Goal: Complete application form: Complete application form

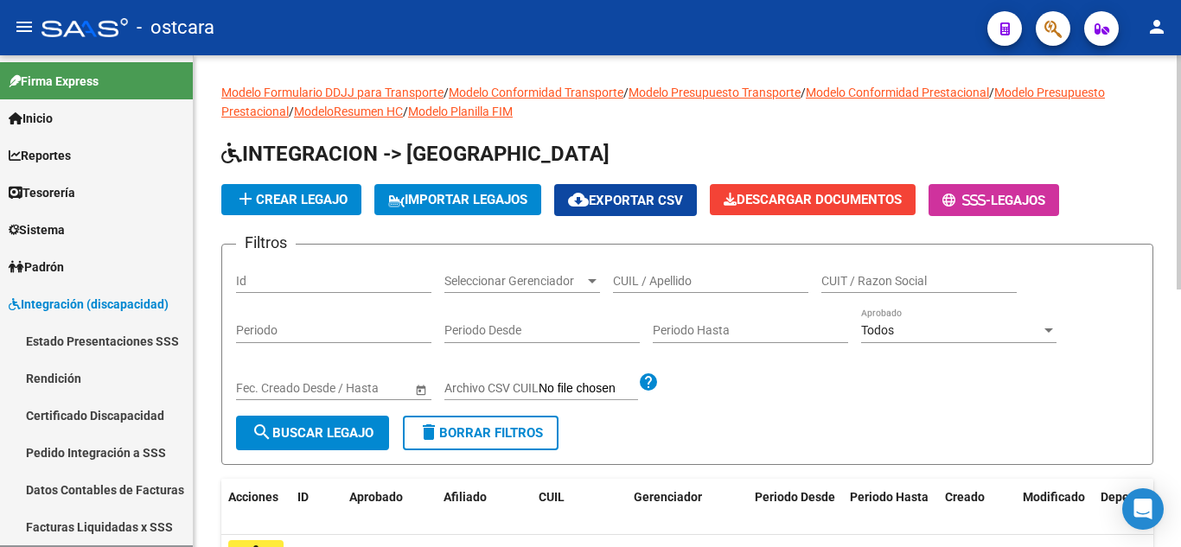
click at [699, 280] on input "CUIL / Apellido" at bounding box center [710, 281] width 195 height 15
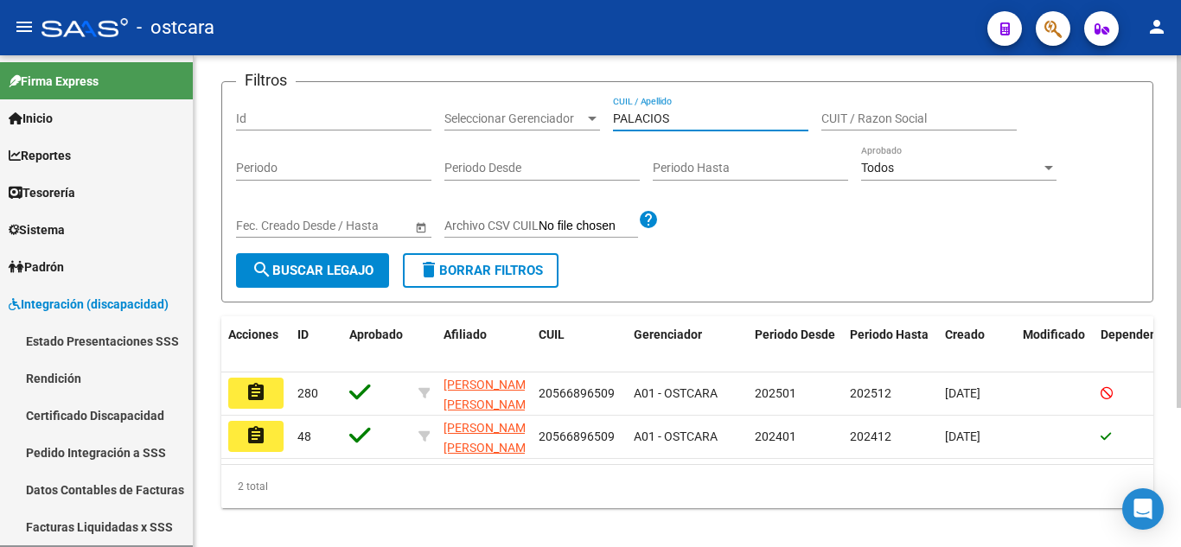
scroll to position [173, 0]
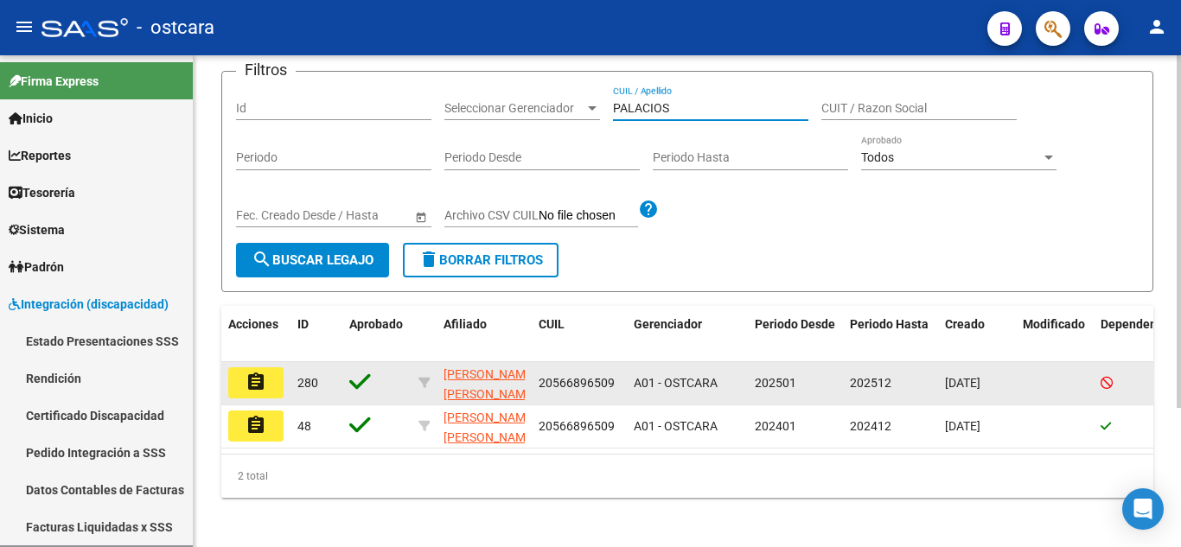
type input "PALACIOS"
click at [261, 378] on mat-icon "assignment" at bounding box center [256, 382] width 21 height 21
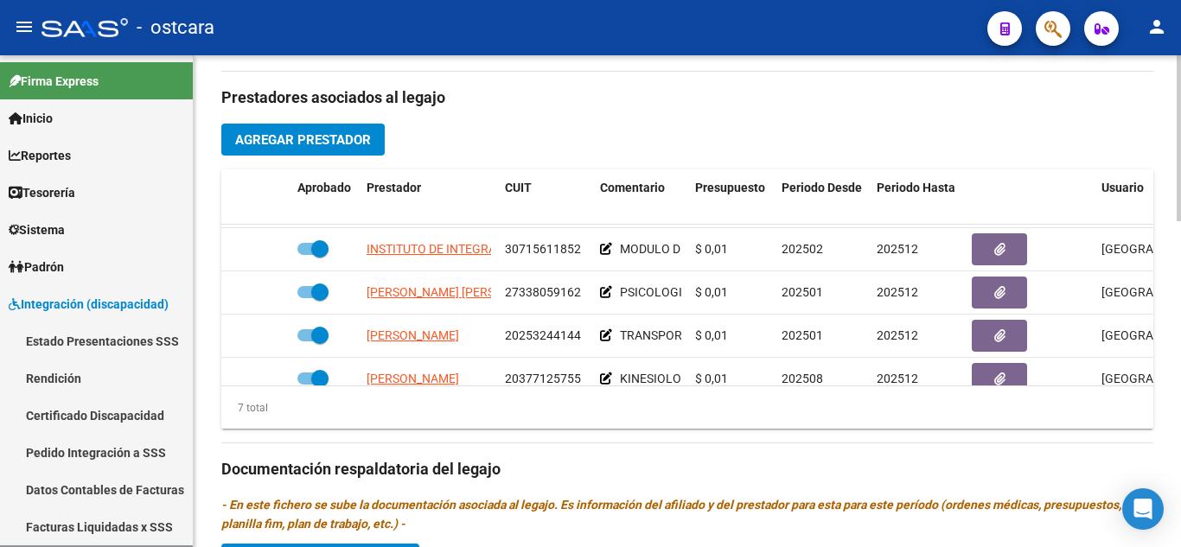
scroll to position [161, 0]
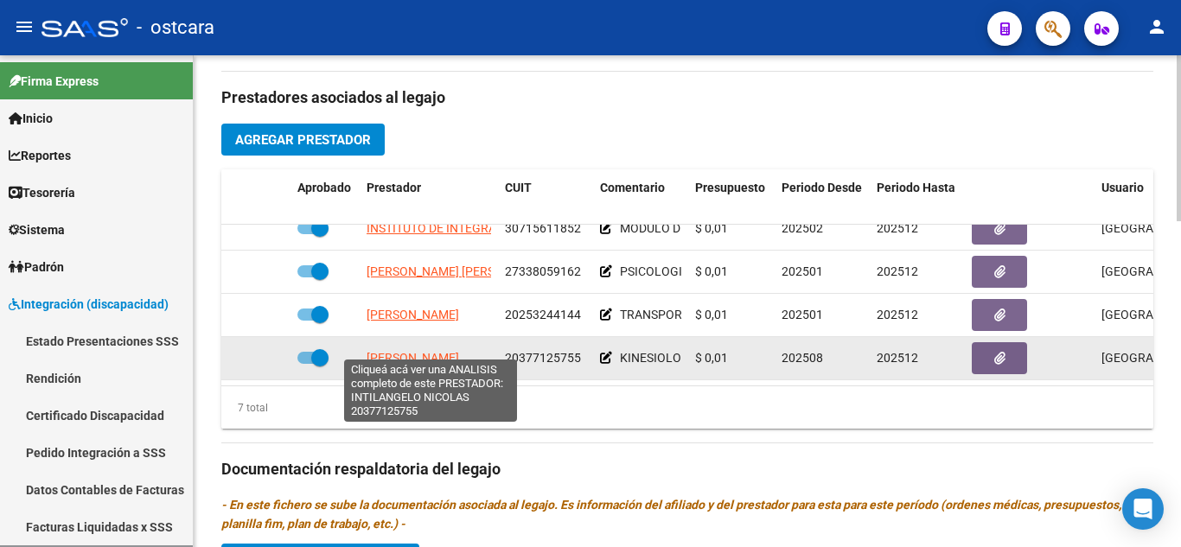
click at [443, 351] on span "[PERSON_NAME]" at bounding box center [413, 358] width 93 height 14
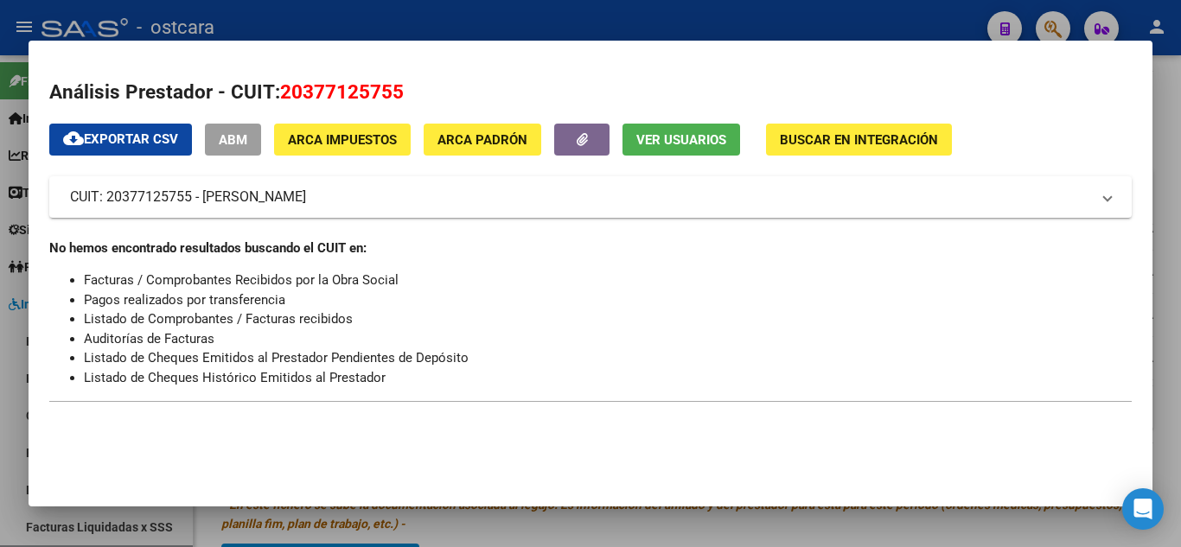
click at [1171, 110] on div at bounding box center [590, 273] width 1181 height 547
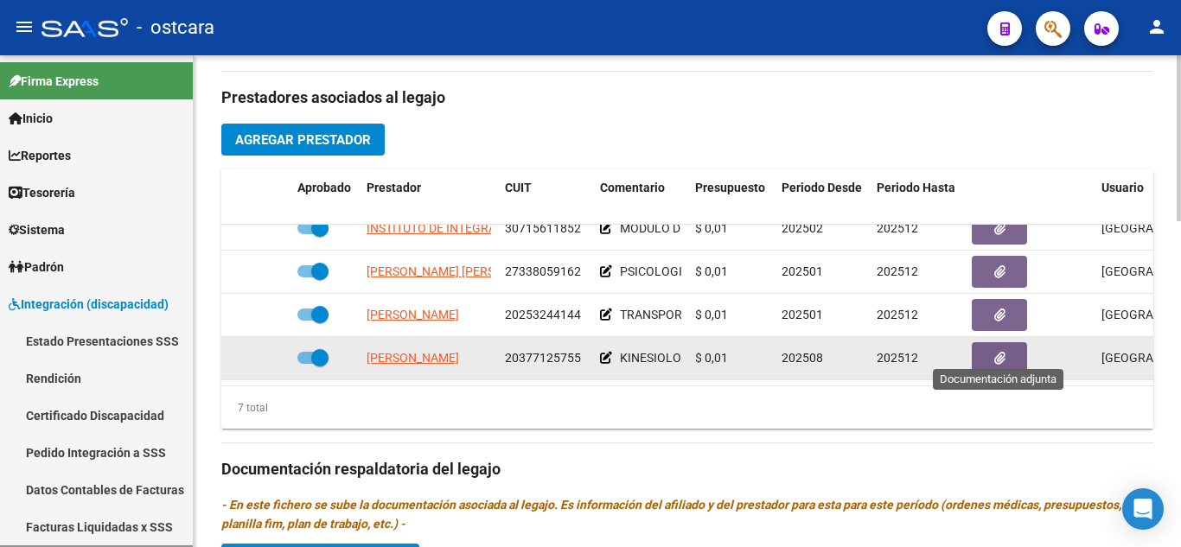
click at [1013, 346] on button "button" at bounding box center [999, 358] width 55 height 32
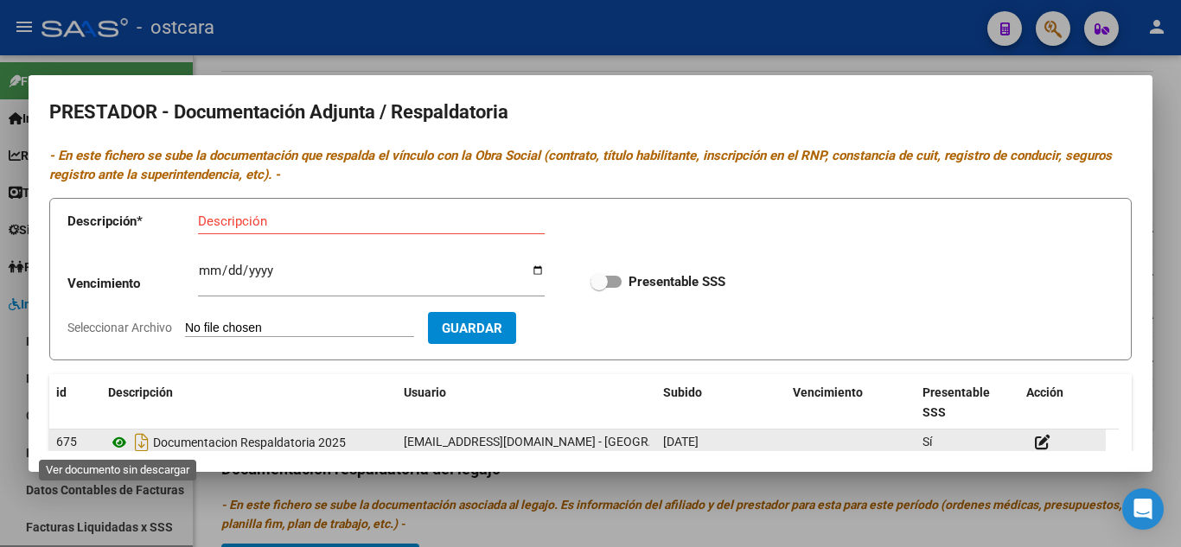
click at [122, 441] on icon at bounding box center [119, 442] width 22 height 21
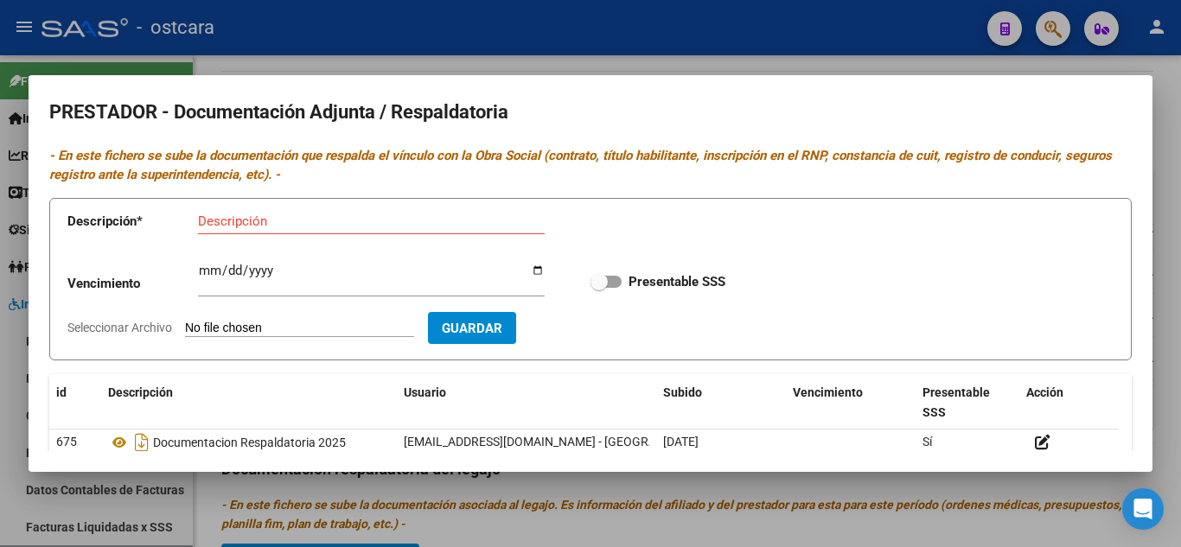
click at [1164, 84] on div at bounding box center [590, 273] width 1181 height 547
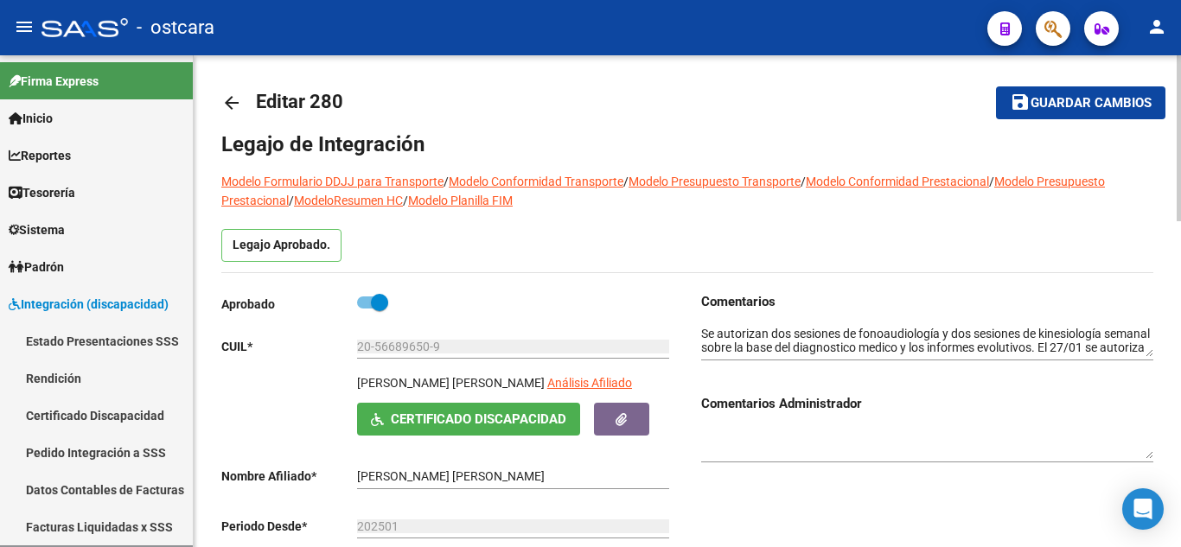
scroll to position [0, 0]
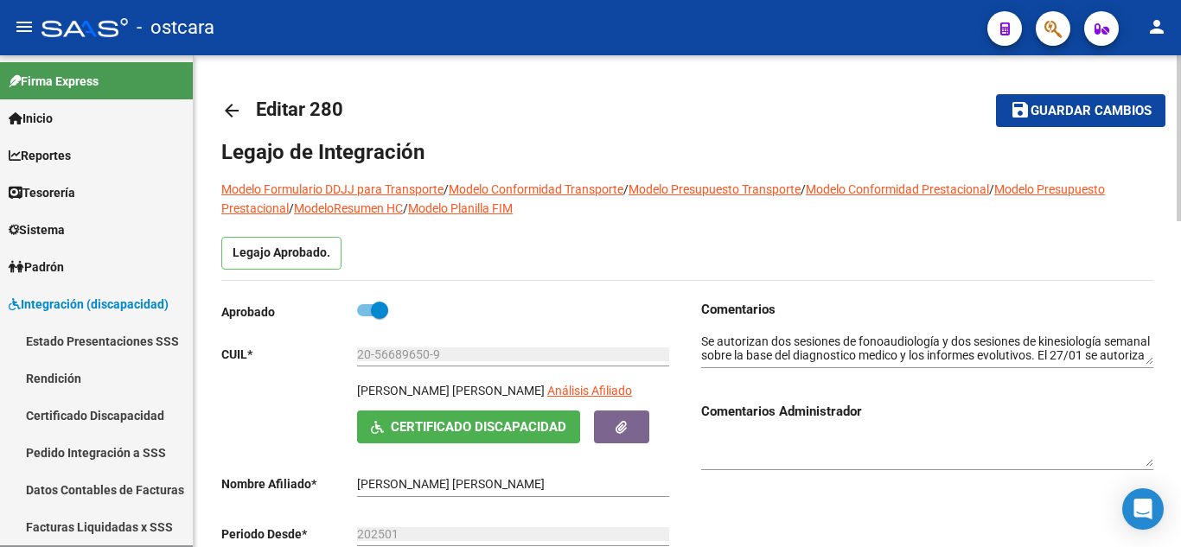
click at [1075, 104] on span "Guardar cambios" at bounding box center [1091, 112] width 121 height 16
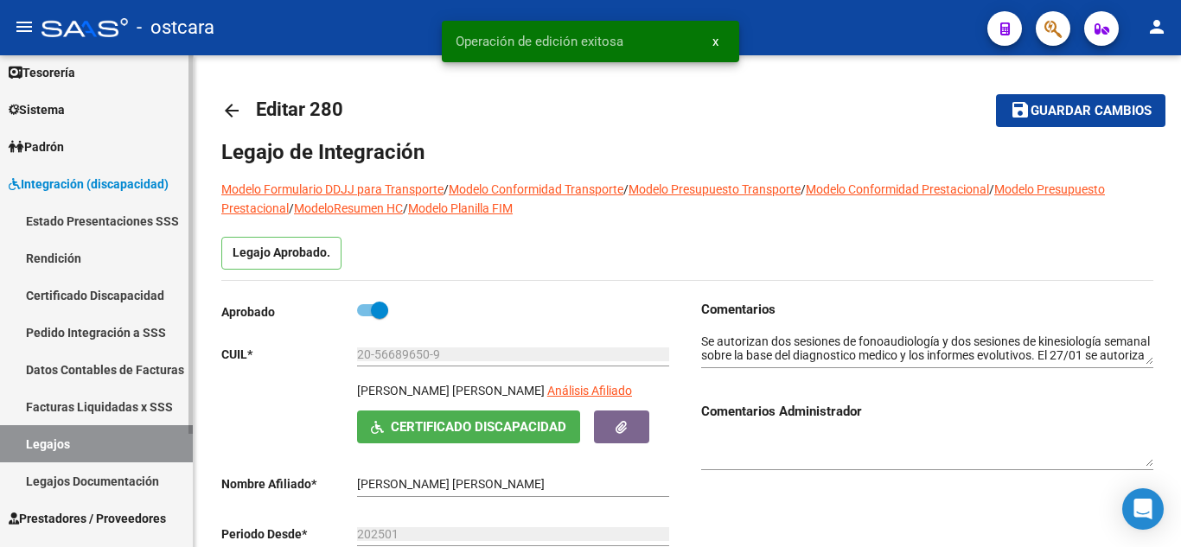
click at [185, 362] on div "Firma Express Inicio Instructivos Contacto OS Reportes Egresos Devengados Compr…" at bounding box center [98, 254] width 197 height 639
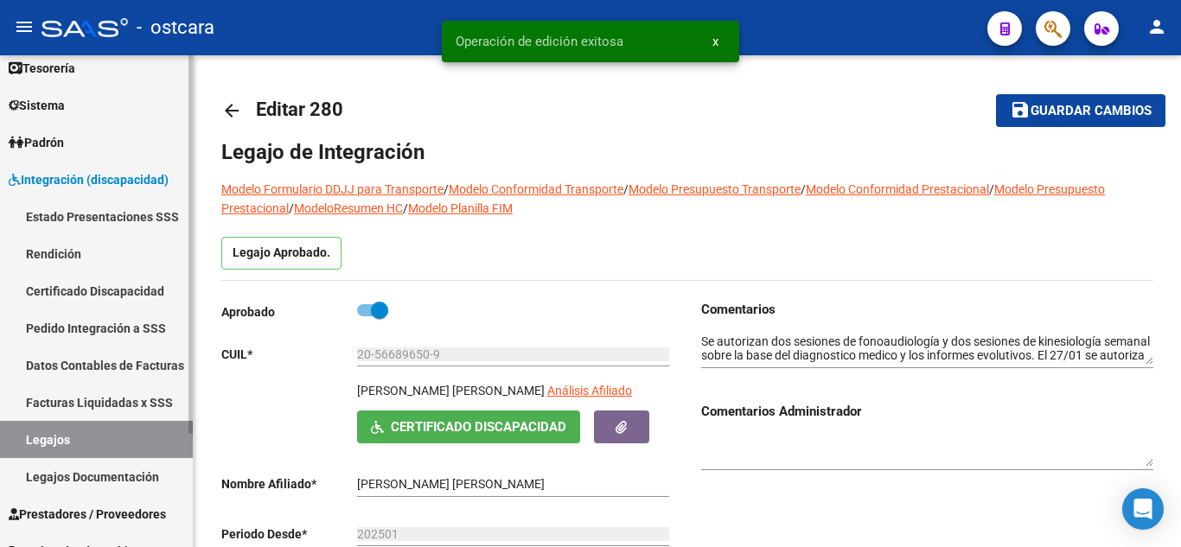
click at [99, 439] on link "Legajos" at bounding box center [96, 439] width 193 height 37
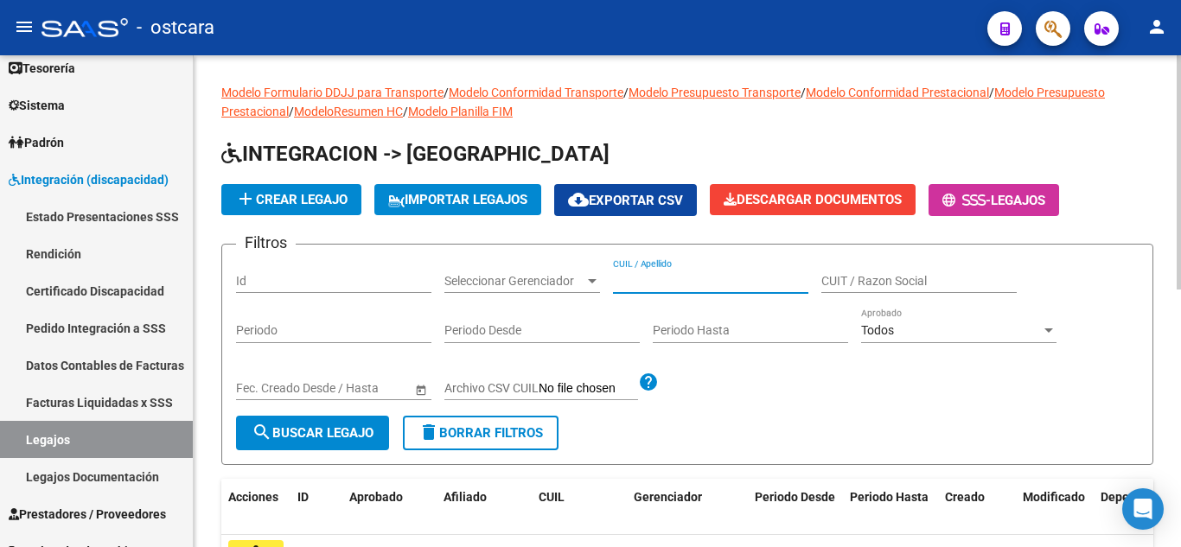
click at [680, 280] on input "CUIL / Apellido" at bounding box center [710, 281] width 195 height 15
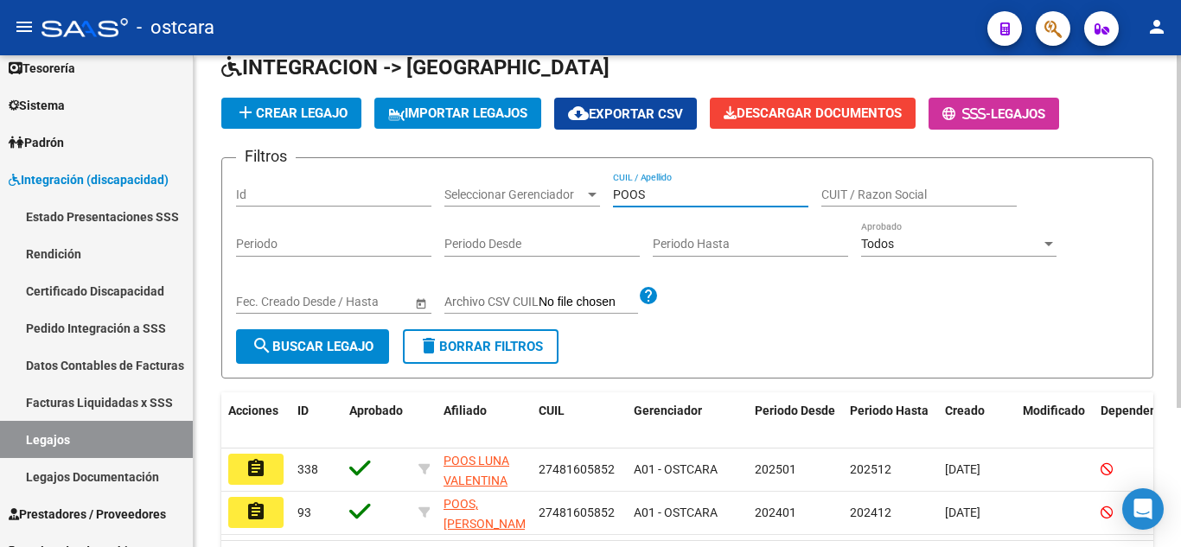
scroll to position [173, 0]
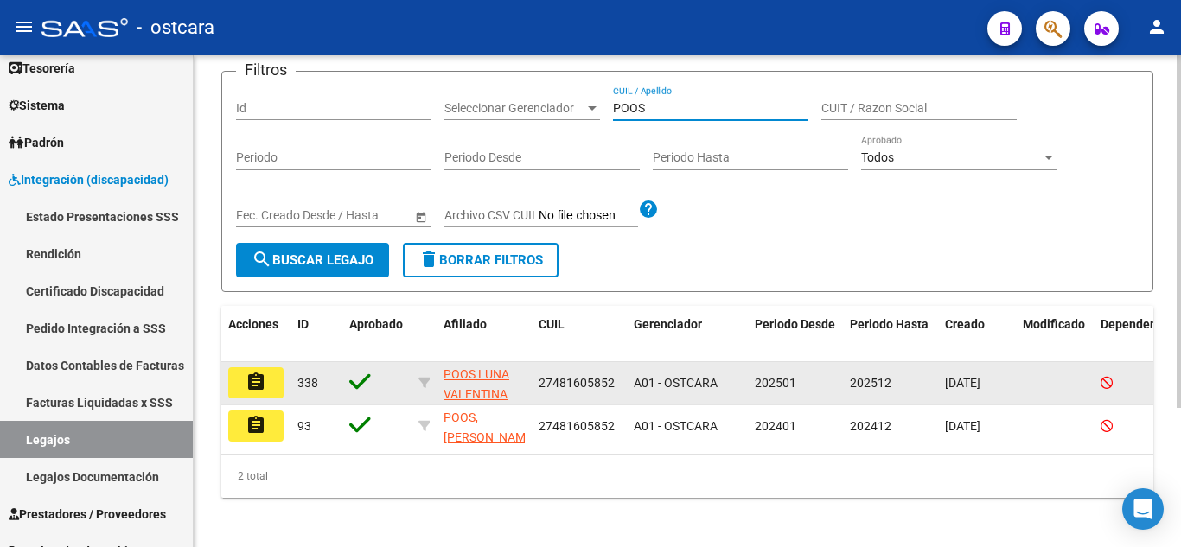
type input "POOS"
click at [254, 375] on mat-icon "assignment" at bounding box center [256, 382] width 21 height 21
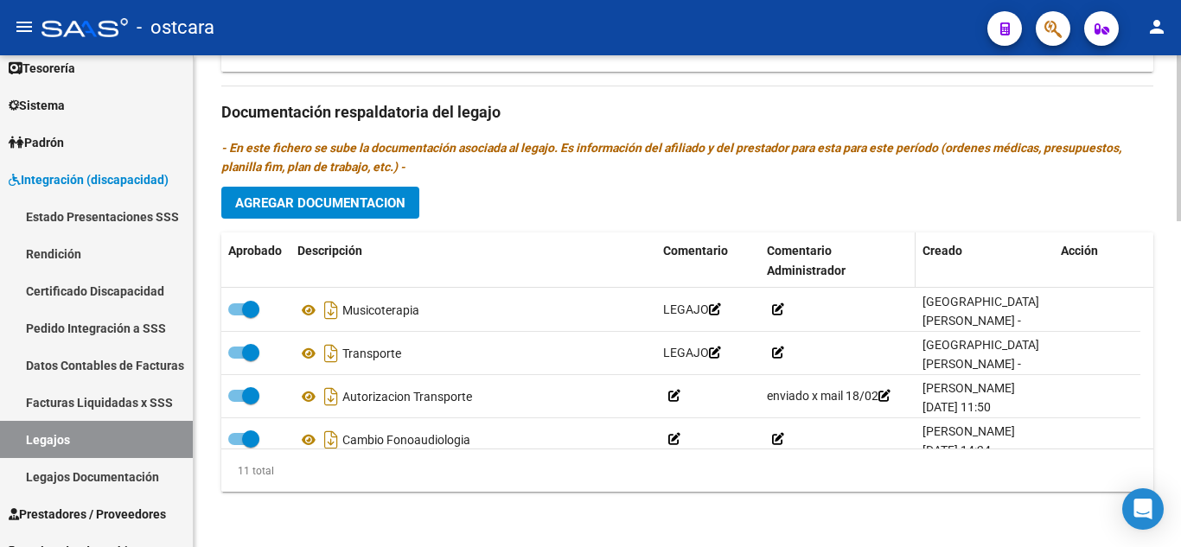
scroll to position [321, 0]
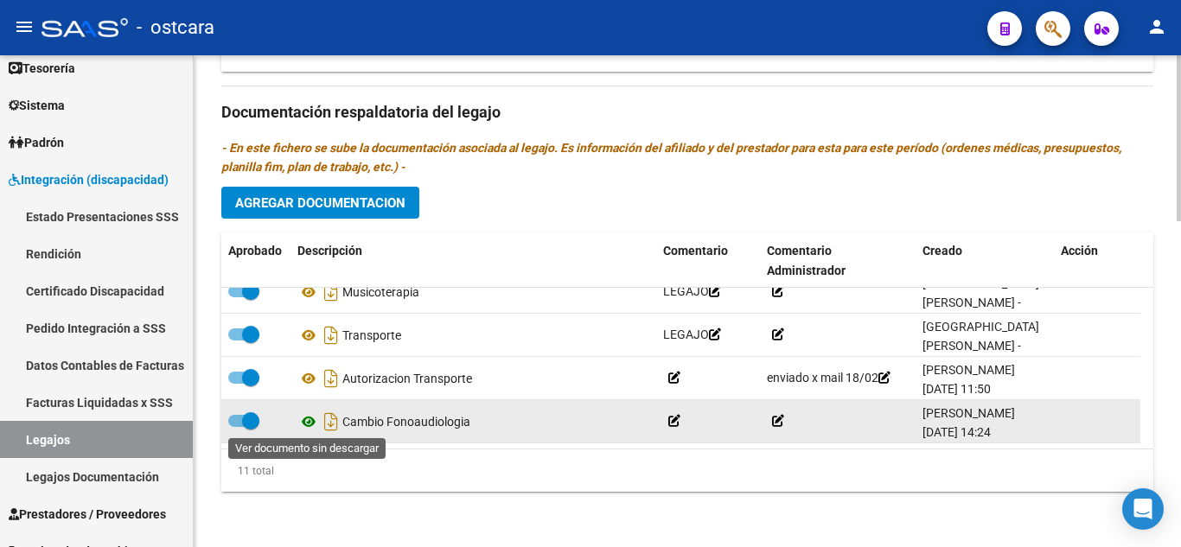
click at [306, 424] on icon at bounding box center [308, 422] width 22 height 21
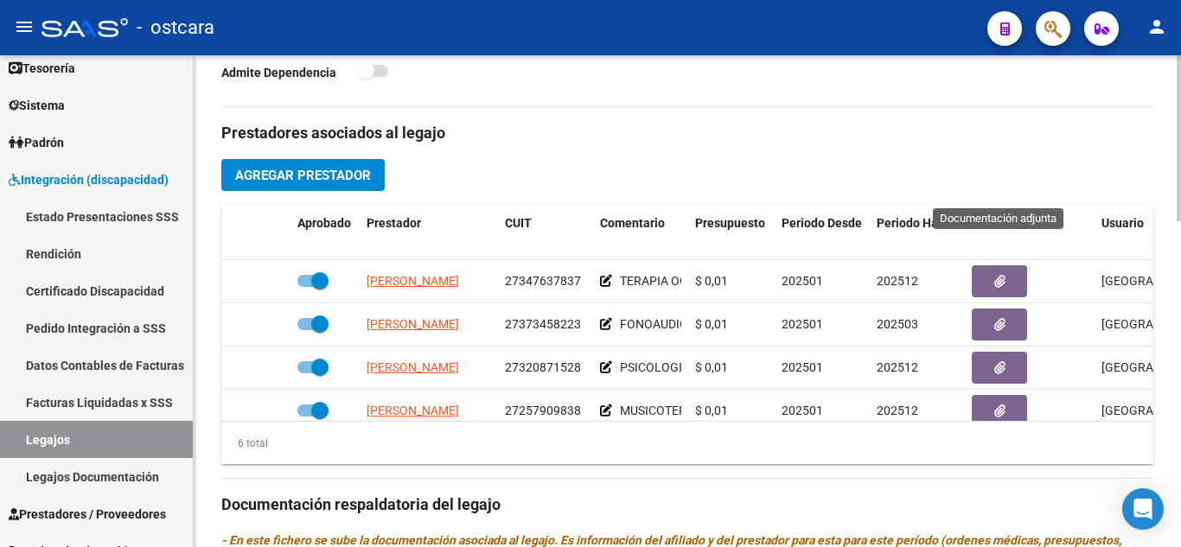
scroll to position [445, 0]
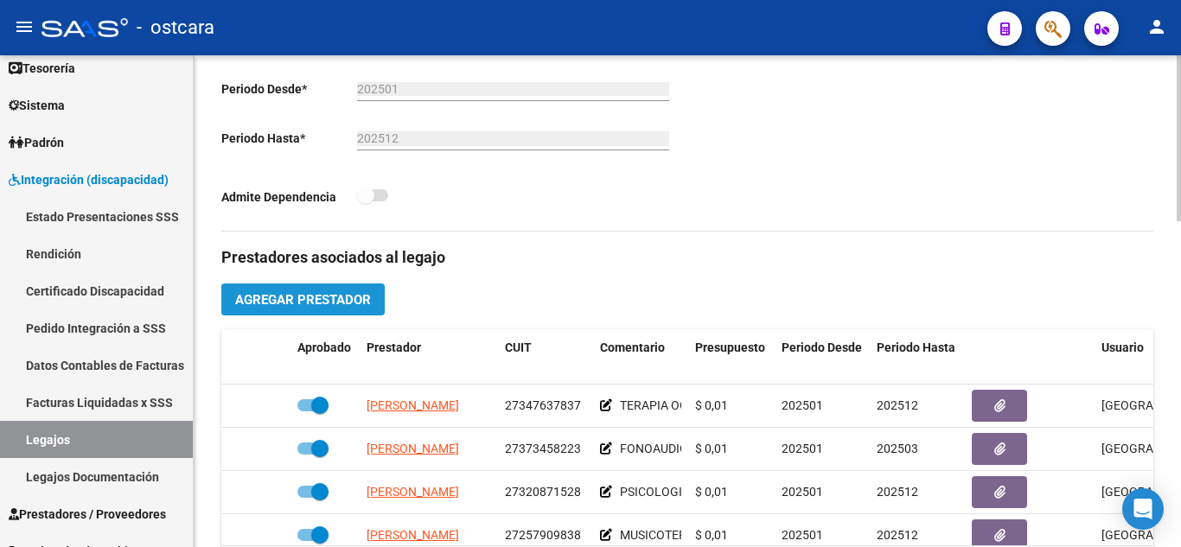
click at [280, 300] on span "Agregar Prestador" at bounding box center [303, 300] width 136 height 16
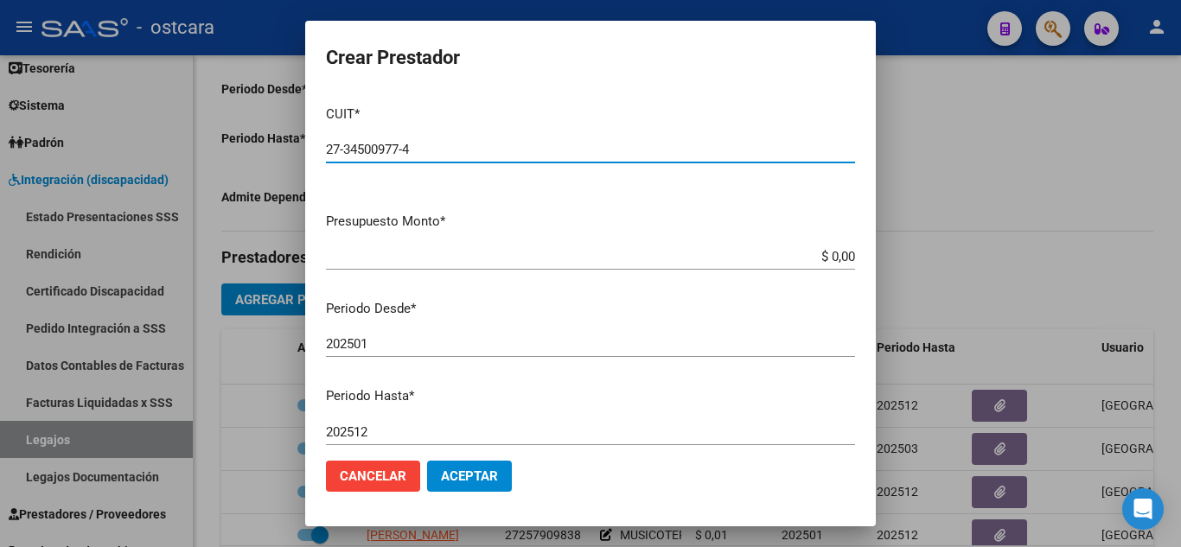
type input "27-34500977-4"
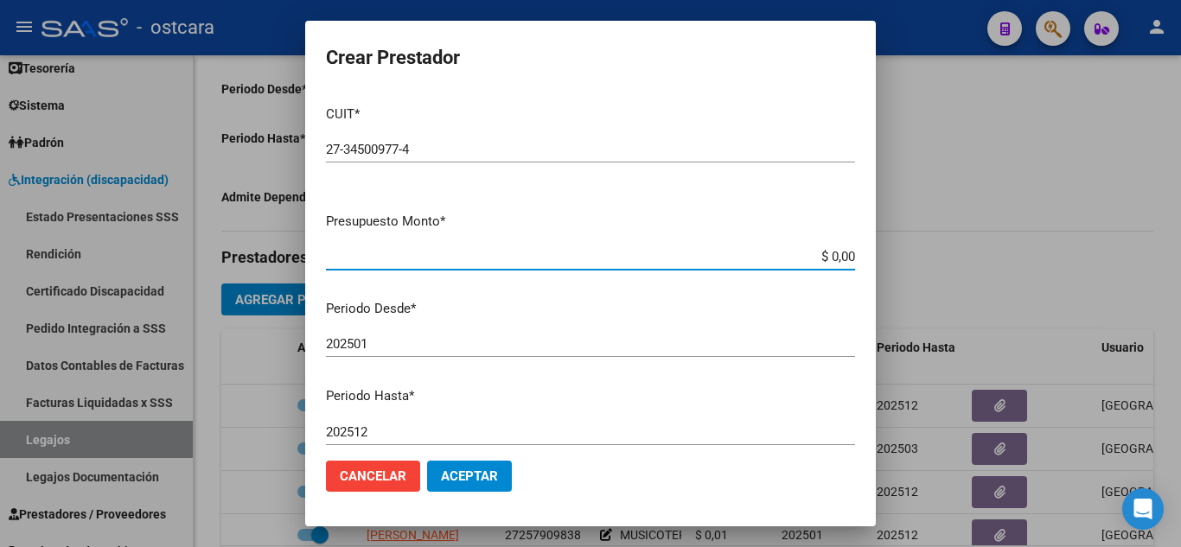
click at [841, 255] on input "$ 0,00" at bounding box center [590, 257] width 529 height 16
type input "$ 12.000,00"
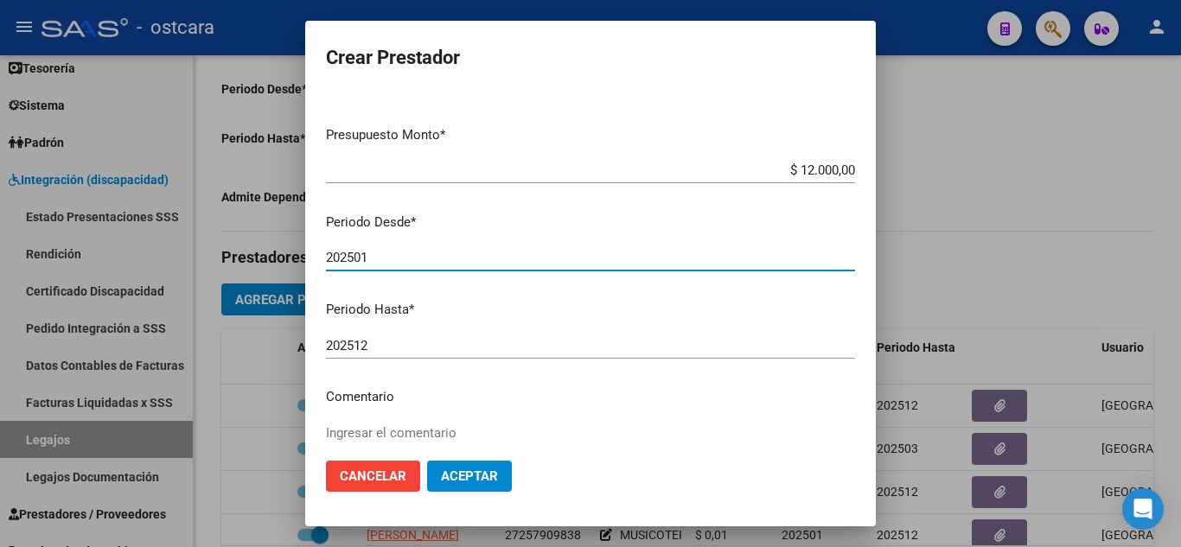
click at [398, 258] on input "202501" at bounding box center [590, 258] width 529 height 16
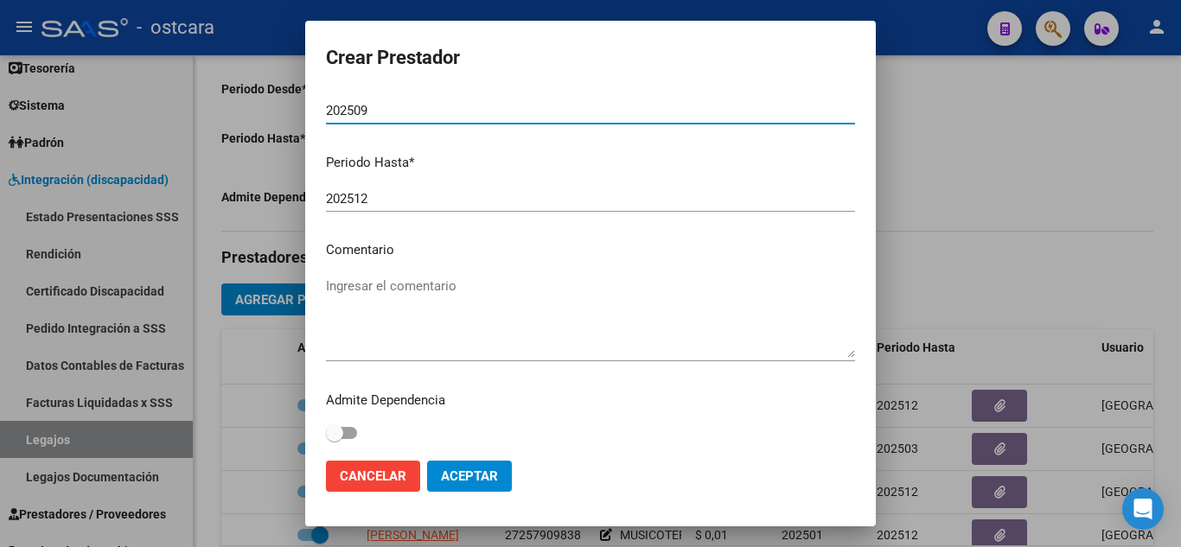
scroll to position [237, 0]
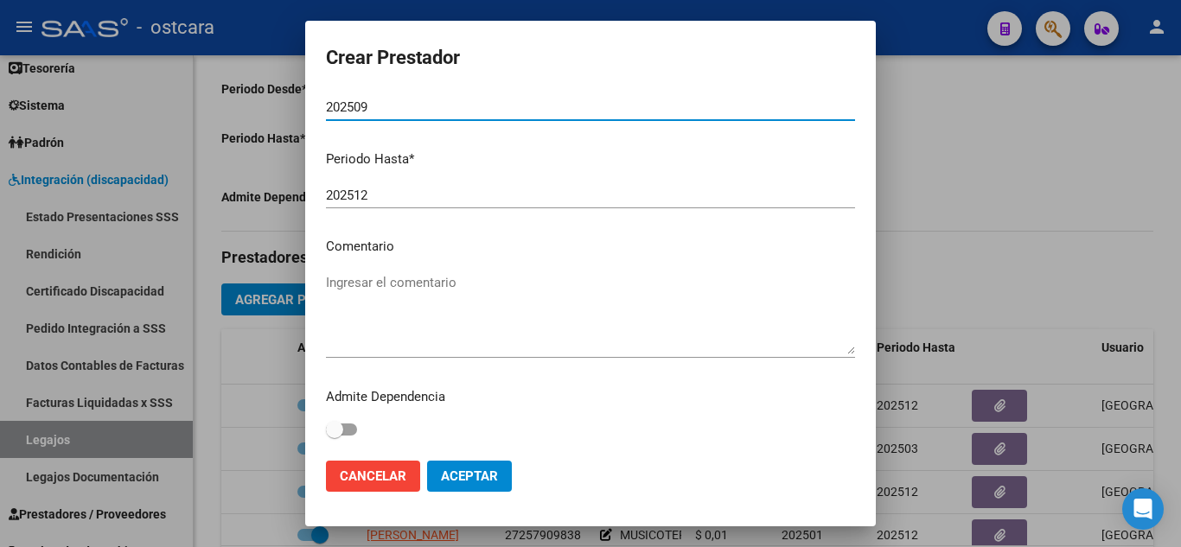
type input "202509"
click at [367, 282] on textarea "Ingresar el comentario" at bounding box center [590, 313] width 529 height 81
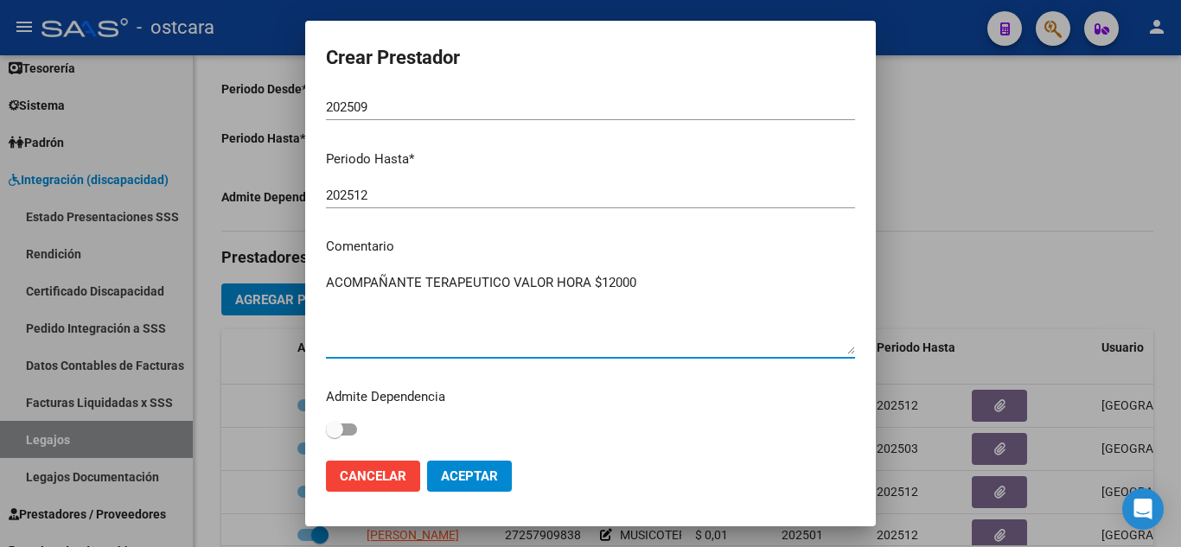
type textarea "ACOMPAÑANTE TERAPEUTICO VALOR HORA $12000"
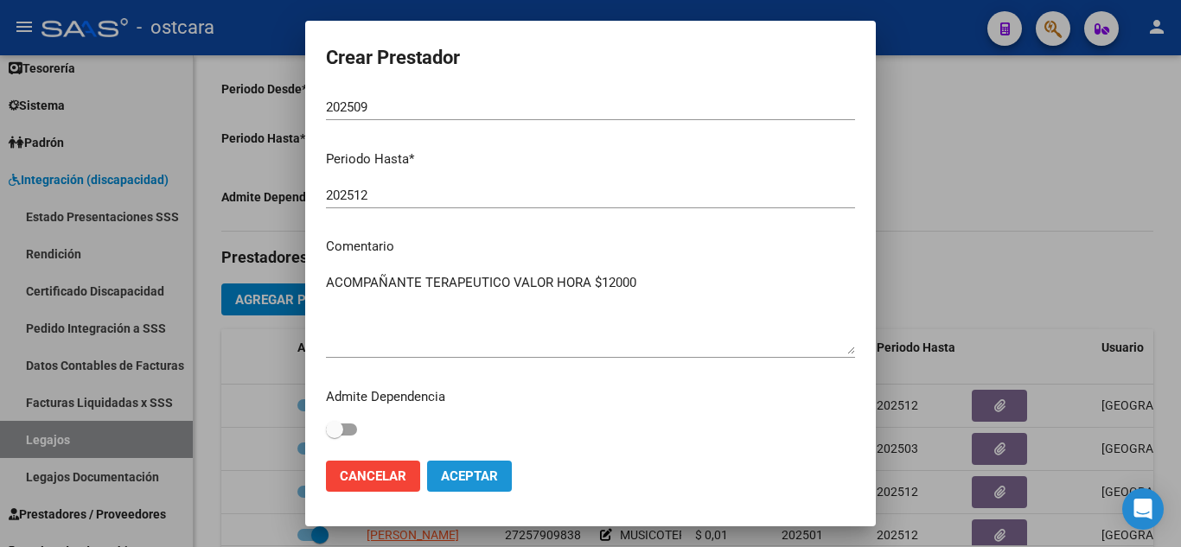
click at [476, 475] on span "Aceptar" at bounding box center [469, 477] width 57 height 16
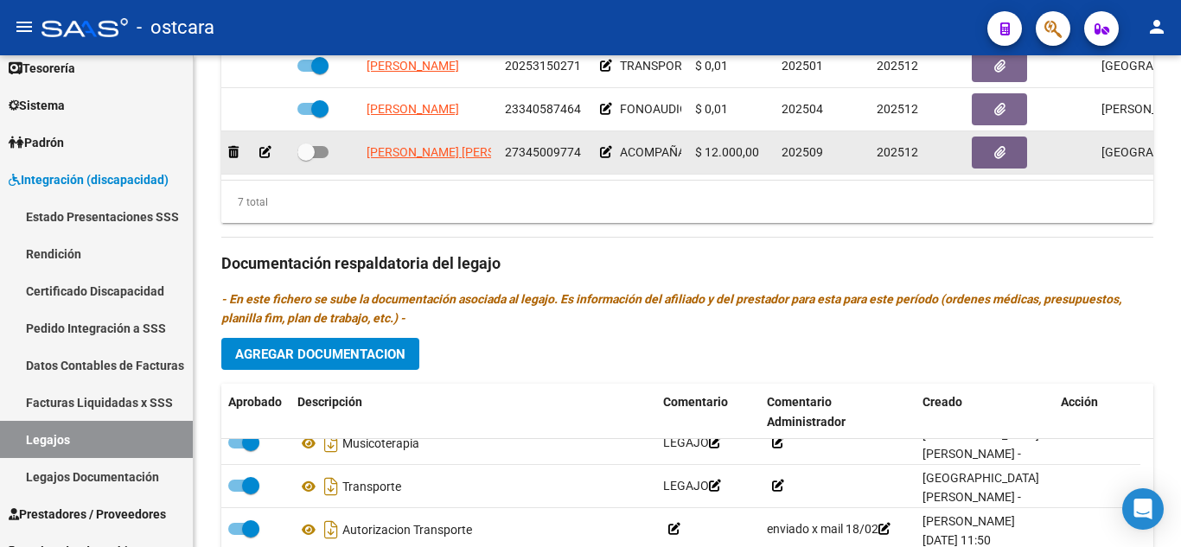
scroll to position [791, 0]
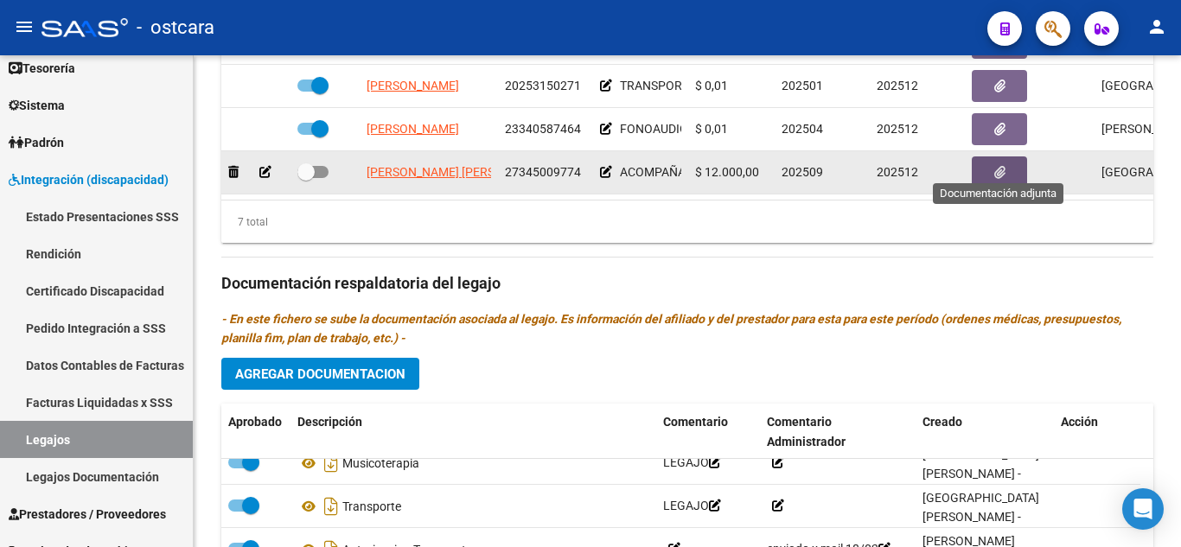
click at [996, 166] on icon "button" at bounding box center [999, 172] width 11 height 13
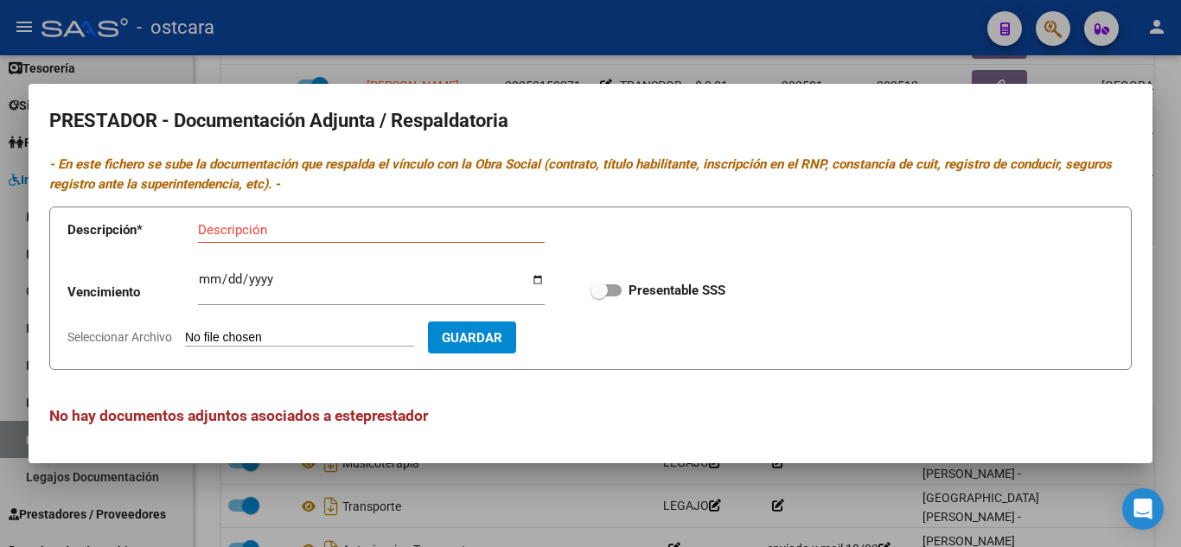
click at [292, 334] on input "Seleccionar Archivo" at bounding box center [299, 338] width 229 height 16
type input "C:\fakepath\[PERSON_NAME] DOCUMENTACION RESPALDATORIA [DATE].pdf"
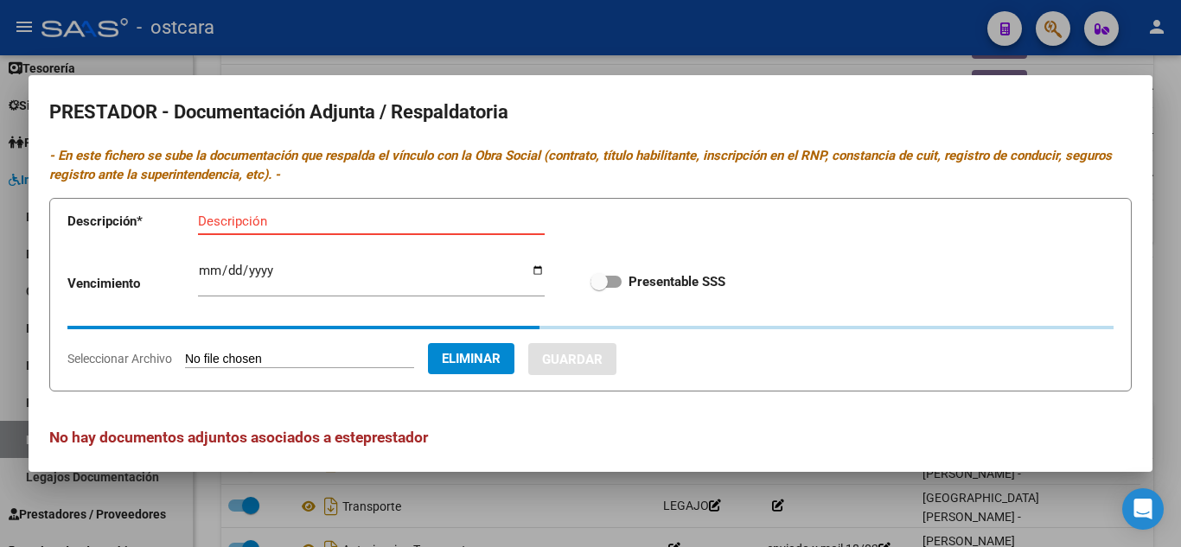
click at [227, 222] on input "Descripción" at bounding box center [371, 222] width 347 height 16
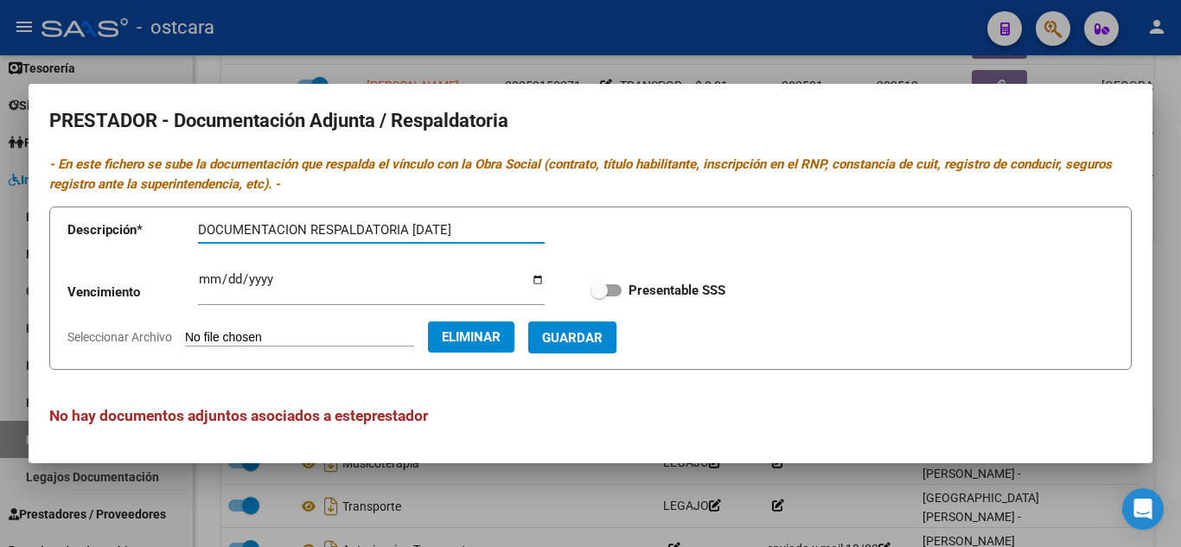
type input "DOCUMENTACION RESPALDATORIA [DATE]"
click at [603, 344] on span "Guardar" at bounding box center [572, 338] width 61 height 16
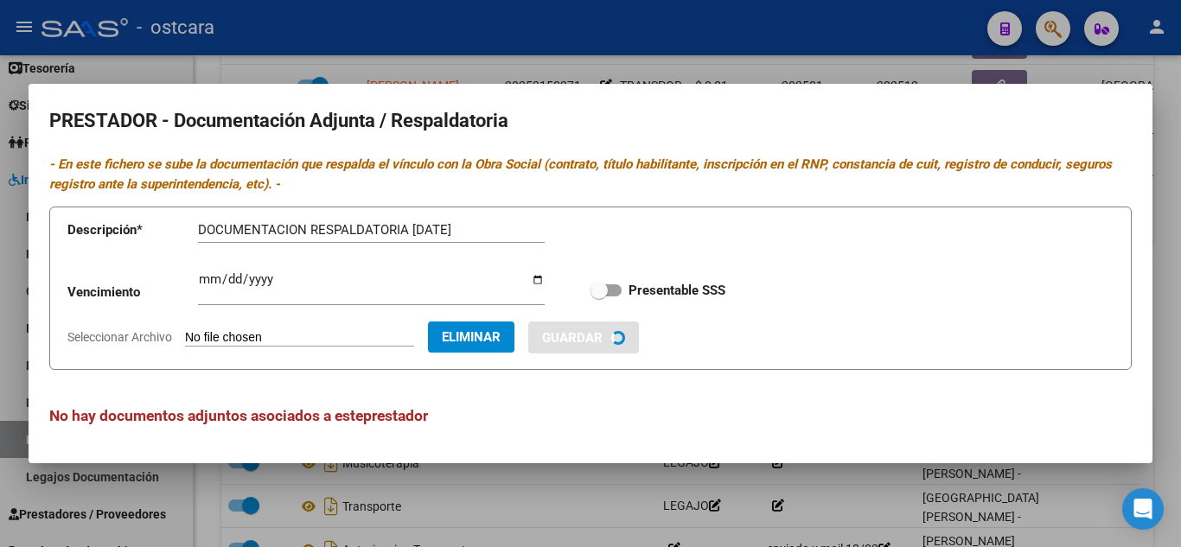
checkbox input "true"
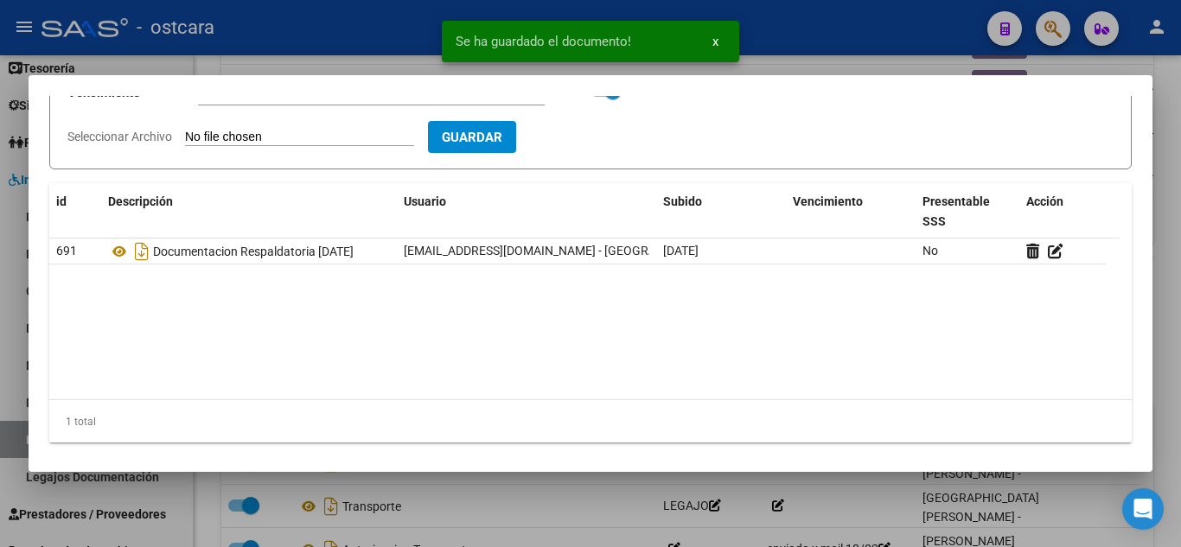
scroll to position [196, 0]
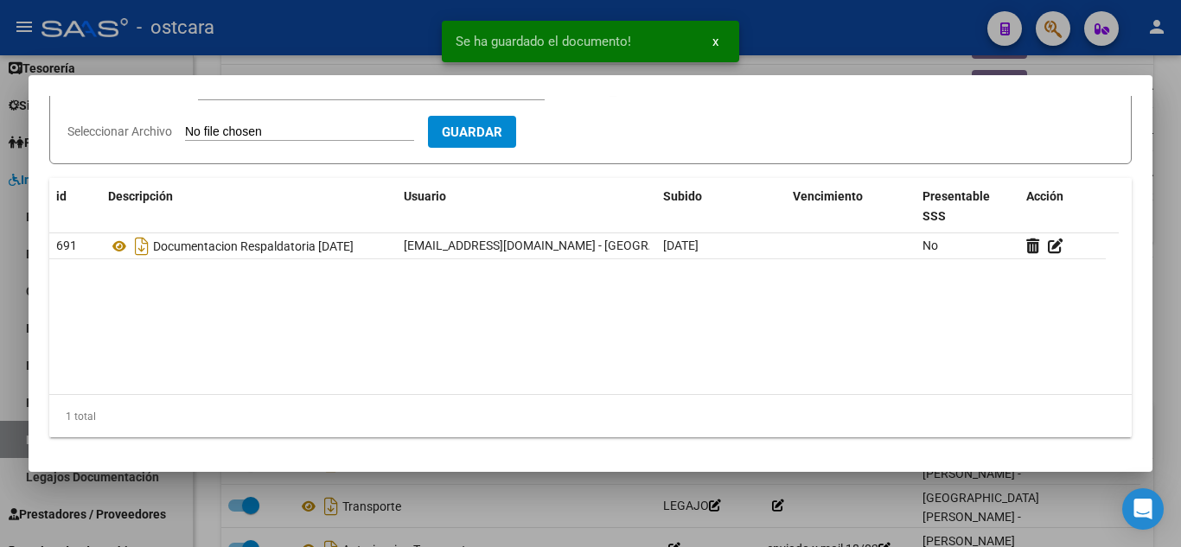
click at [1165, 187] on div at bounding box center [590, 273] width 1181 height 547
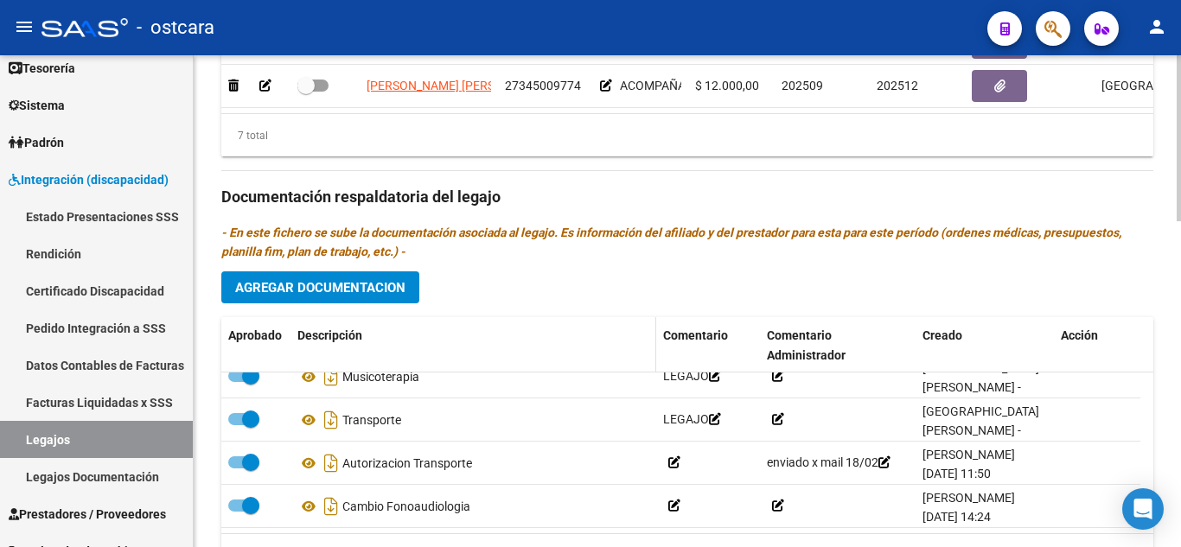
scroll to position [964, 0]
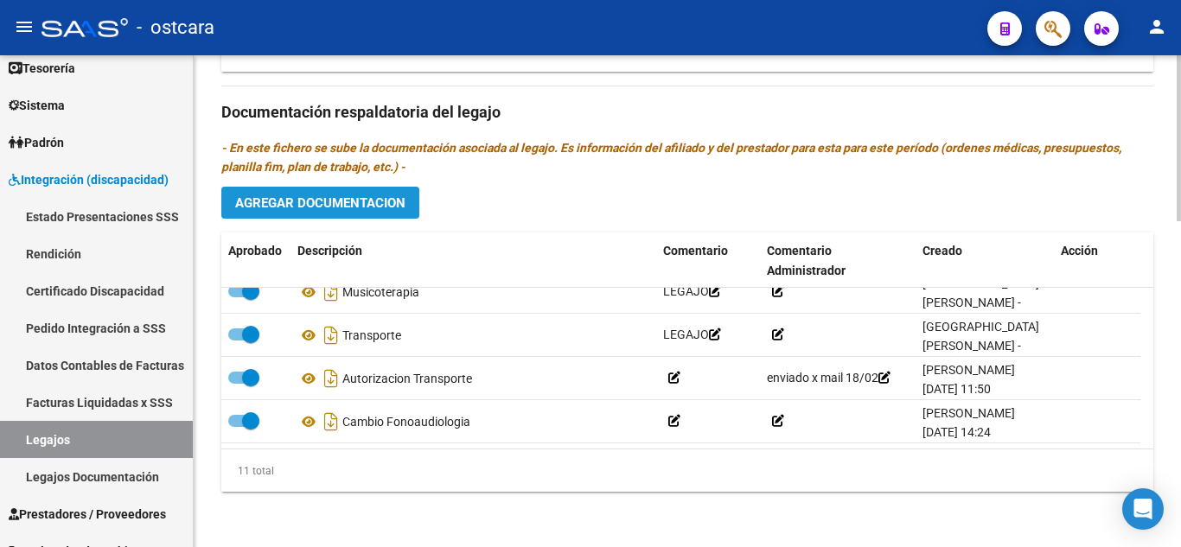
click at [333, 199] on span "Agregar Documentacion" at bounding box center [320, 203] width 170 height 16
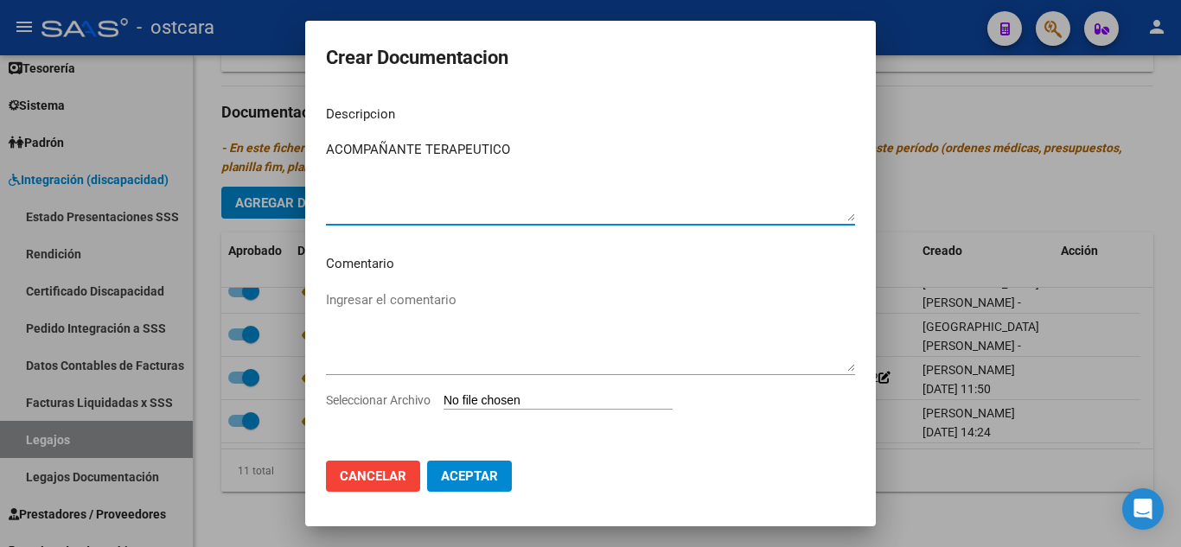
type textarea "ACOMPAÑANTE TERAPEUTICO"
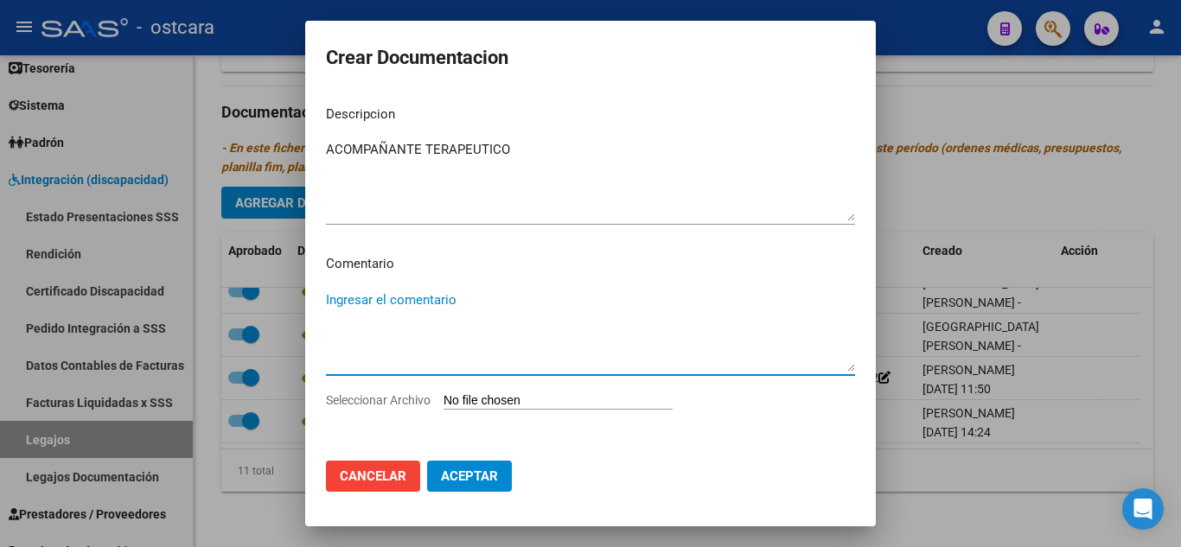
click at [443, 300] on textarea "Ingresar el comentario" at bounding box center [590, 330] width 529 height 81
type textarea "VALOR HORA 12000"
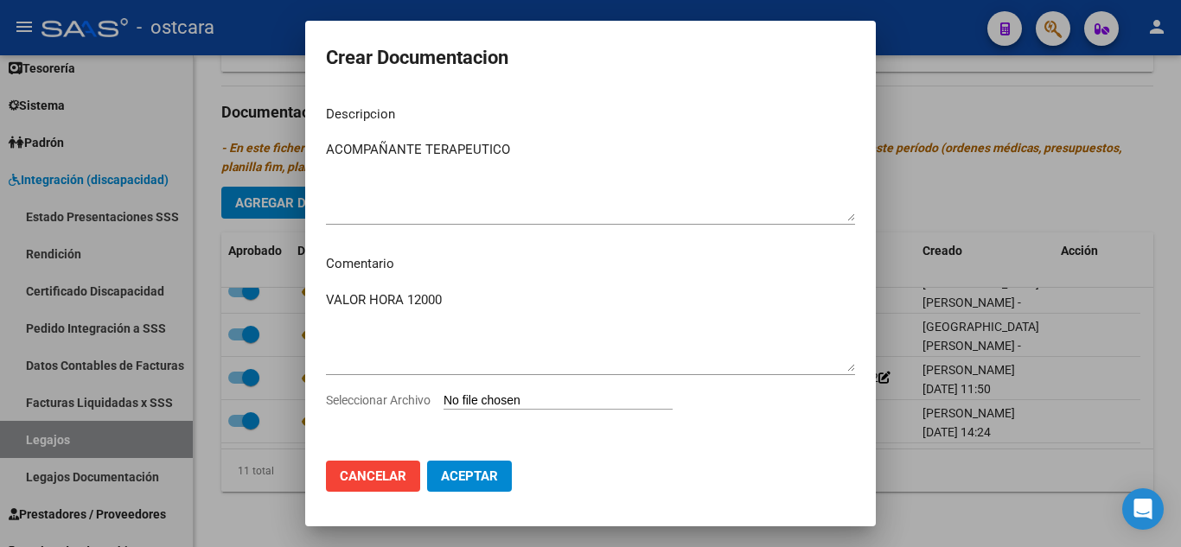
click at [507, 399] on input "Seleccionar Archivo" at bounding box center [558, 401] width 229 height 16
type input "C:\fakepath\[PERSON_NAME] AT LEGAJO [DATE].pdf"
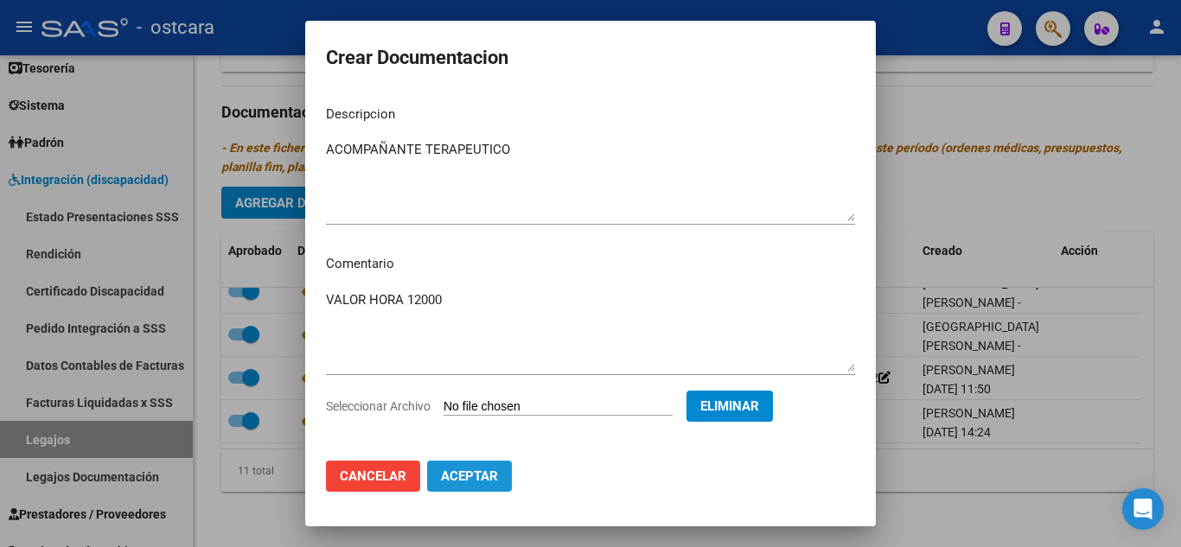
click at [477, 470] on span "Aceptar" at bounding box center [469, 477] width 57 height 16
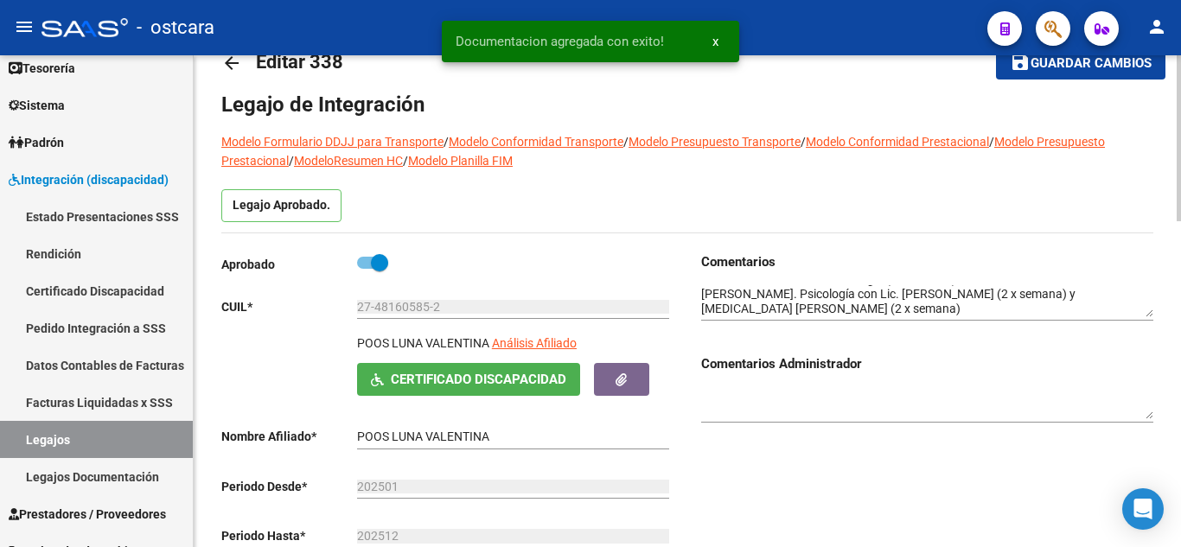
scroll to position [0, 0]
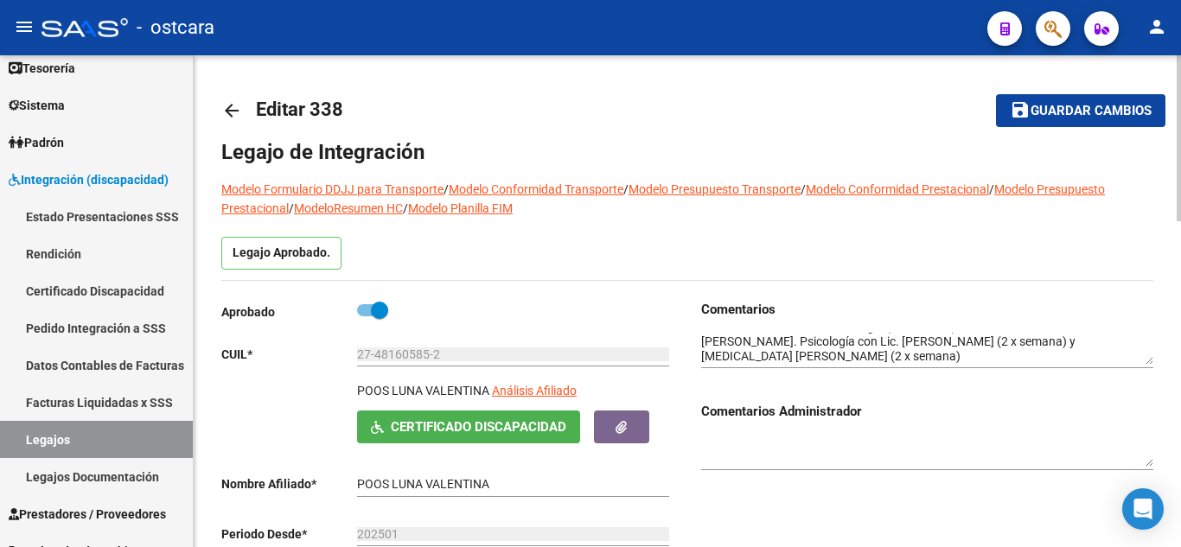
click at [1075, 112] on span "Guardar cambios" at bounding box center [1091, 112] width 121 height 16
click at [1107, 104] on span "Guardar cambios" at bounding box center [1091, 112] width 121 height 16
click at [1068, 112] on span "Guardar cambios" at bounding box center [1091, 112] width 121 height 16
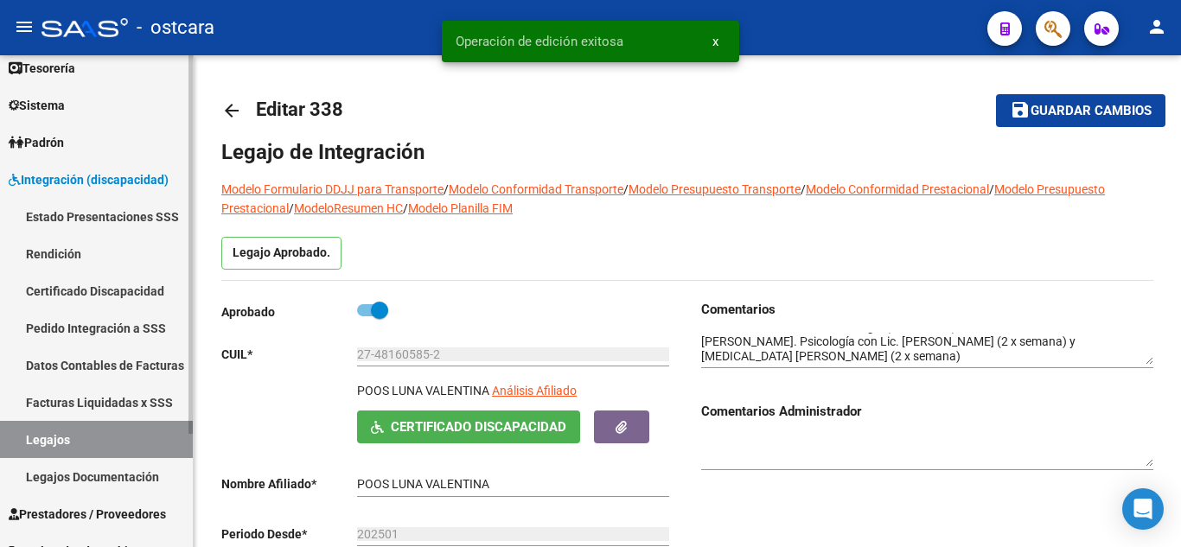
click at [72, 444] on link "Legajos" at bounding box center [96, 439] width 193 height 37
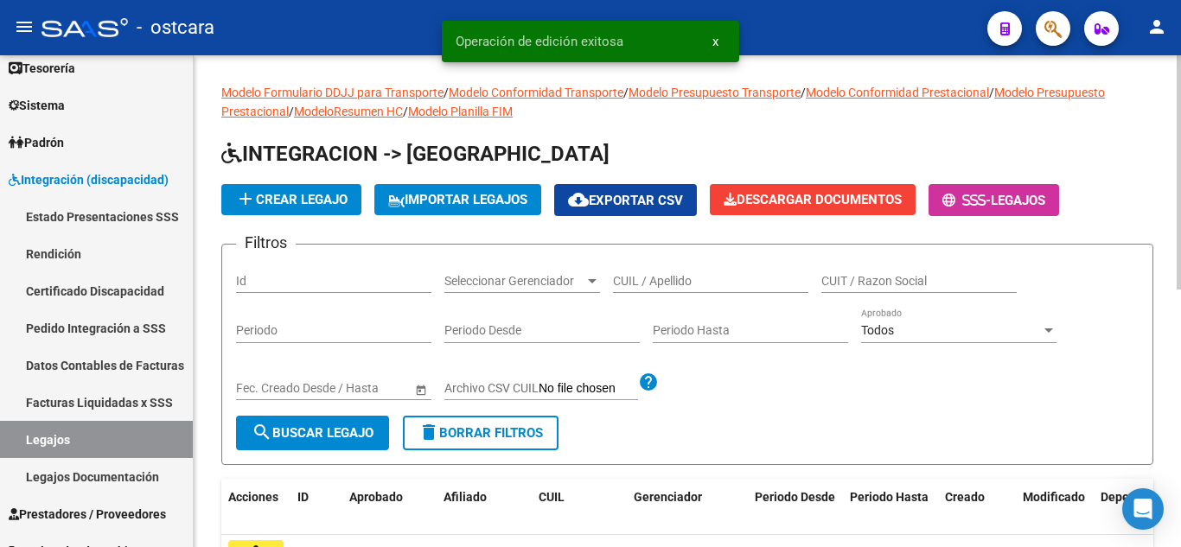
click at [641, 281] on input "CUIL / Apellido" at bounding box center [710, 281] width 195 height 15
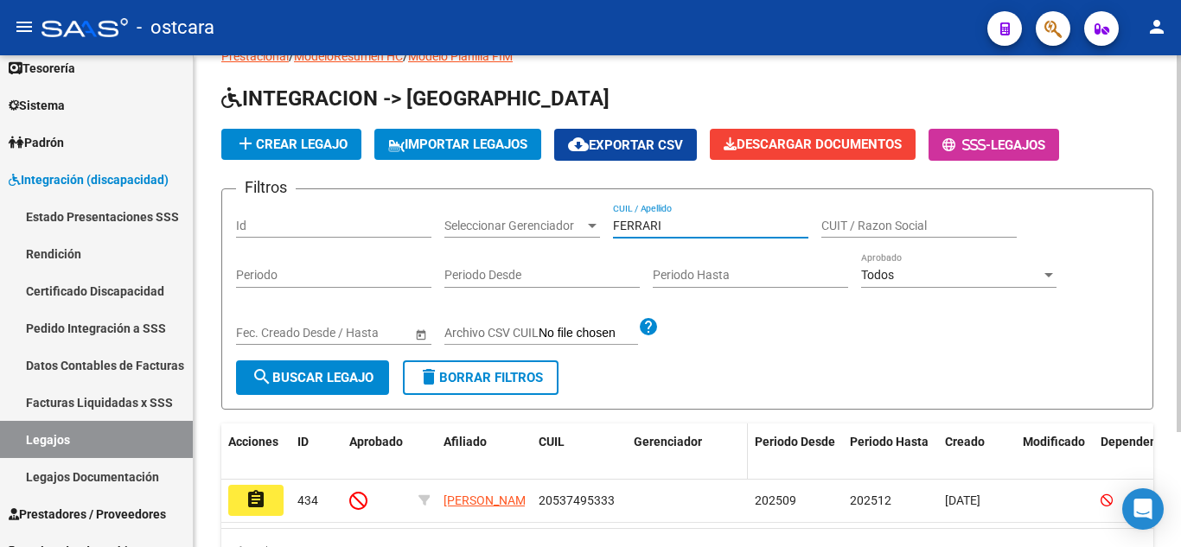
scroll to position [150, 0]
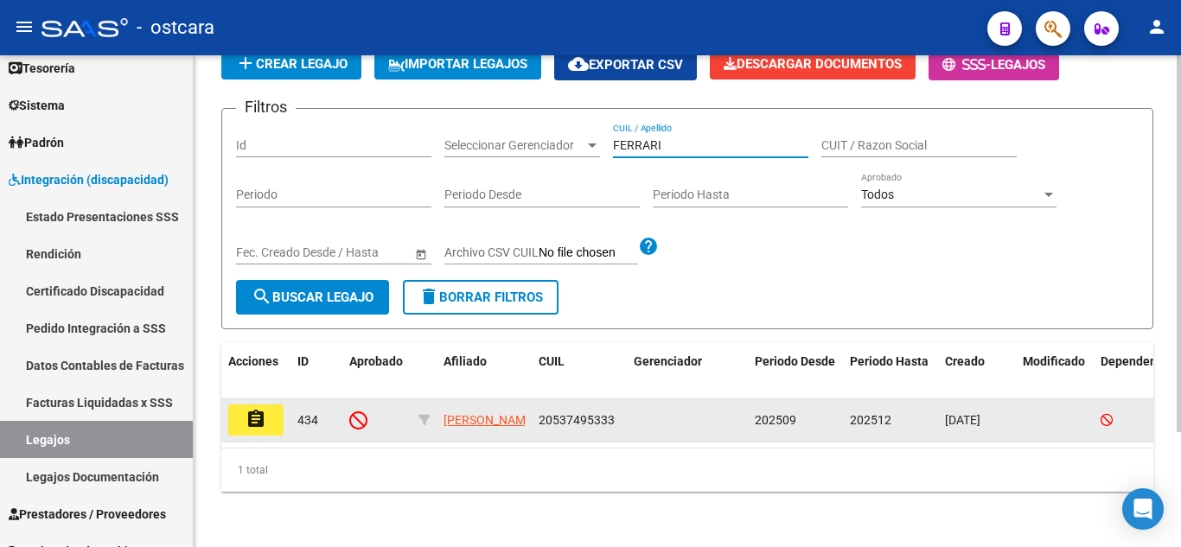
type input "FERRARI"
click at [260, 409] on mat-icon "assignment" at bounding box center [256, 419] width 21 height 21
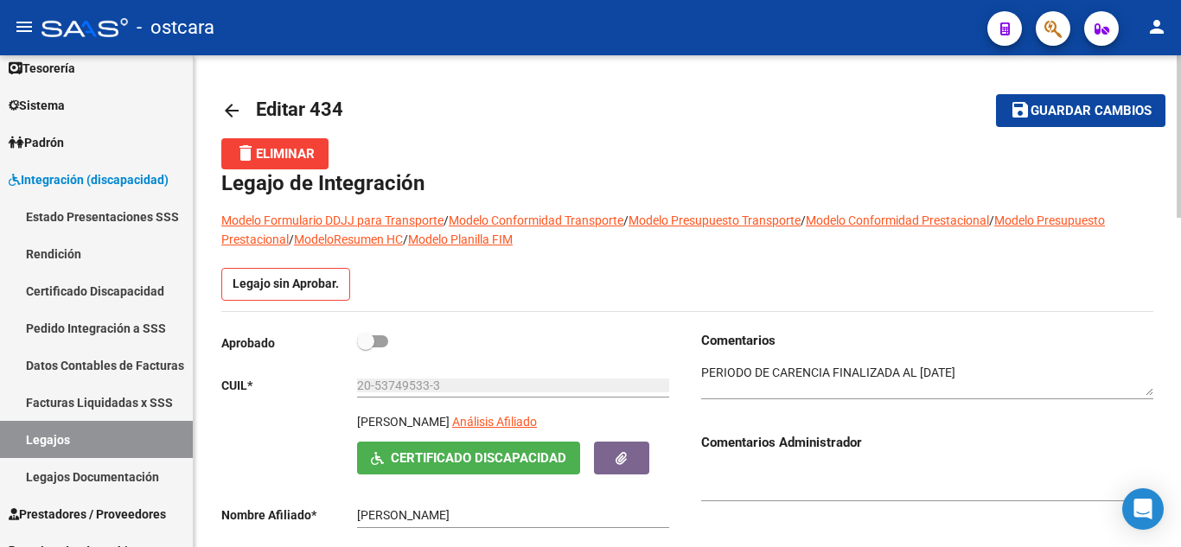
scroll to position [86, 0]
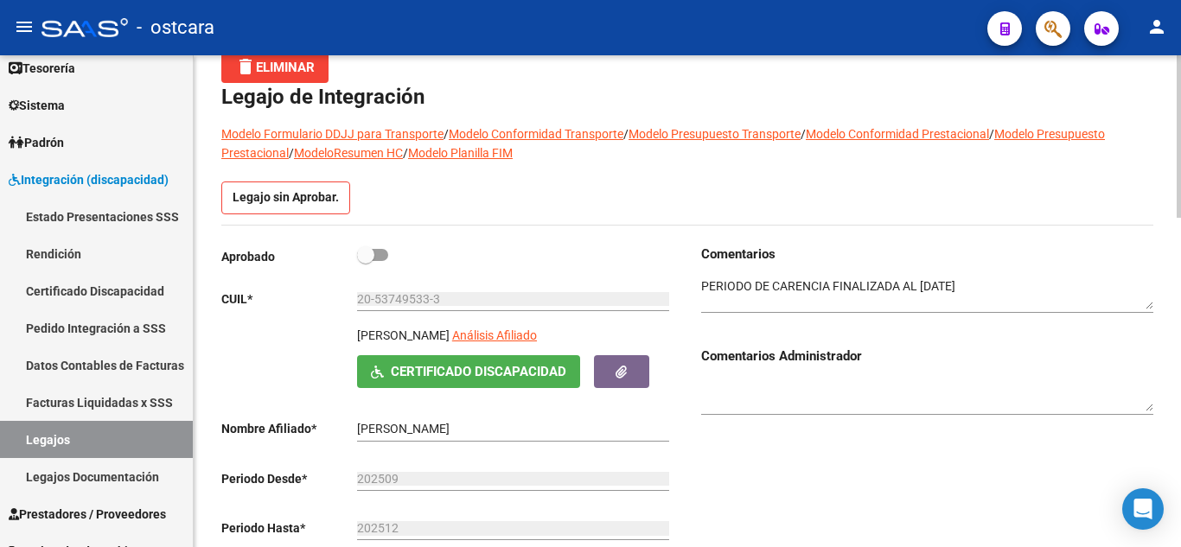
click at [380, 252] on span at bounding box center [372, 255] width 31 height 12
click at [366, 261] on input "checkbox" at bounding box center [365, 261] width 1 height 1
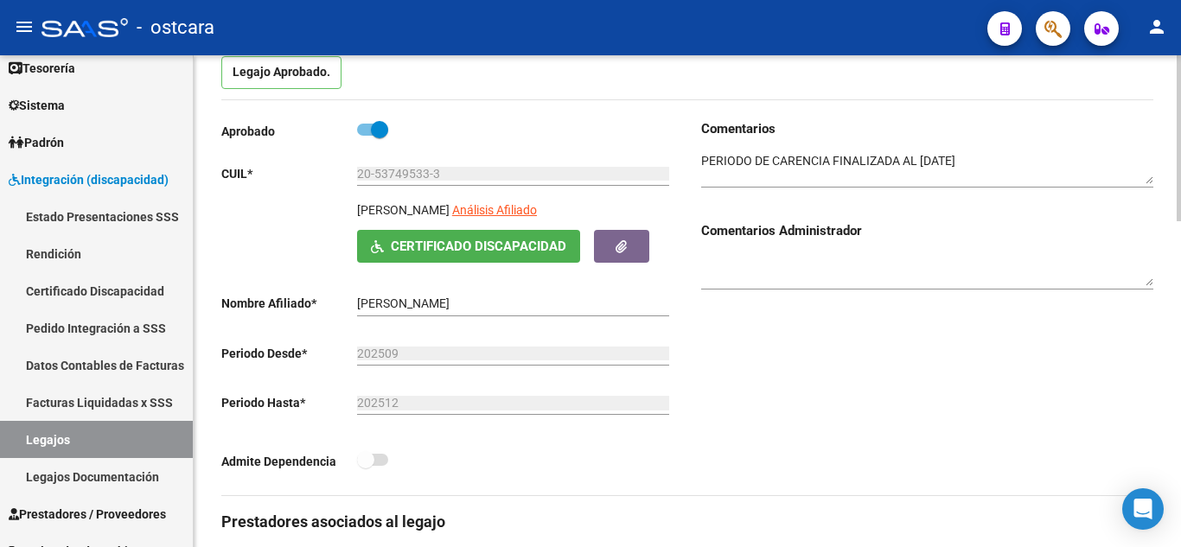
scroll to position [173, 0]
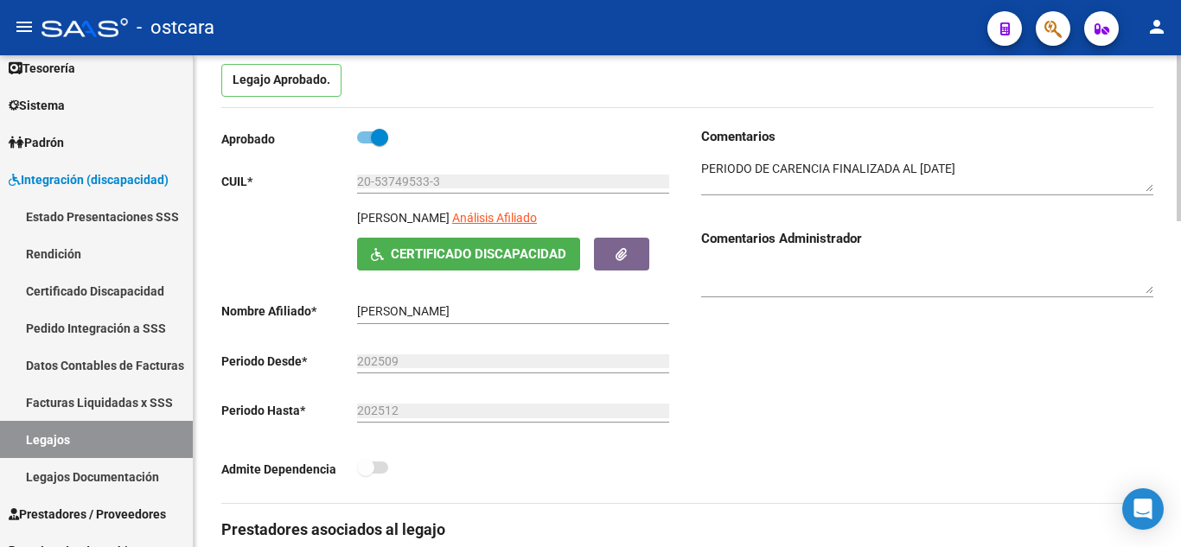
click at [358, 137] on span at bounding box center [372, 137] width 31 height 12
click at [365, 144] on input "checkbox" at bounding box center [365, 144] width 1 height 1
checkbox input "false"
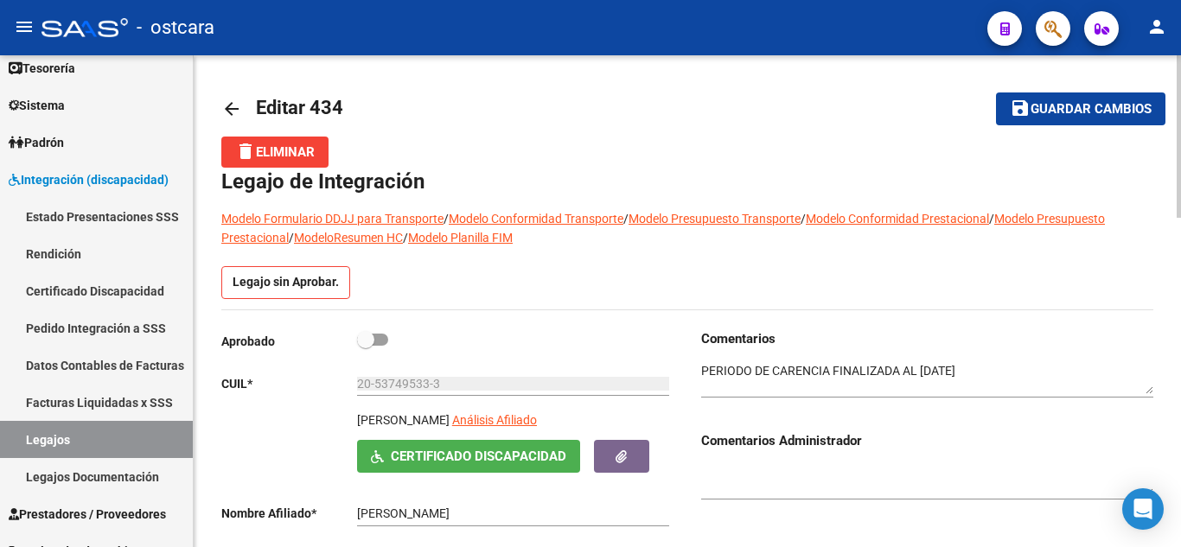
scroll to position [0, 0]
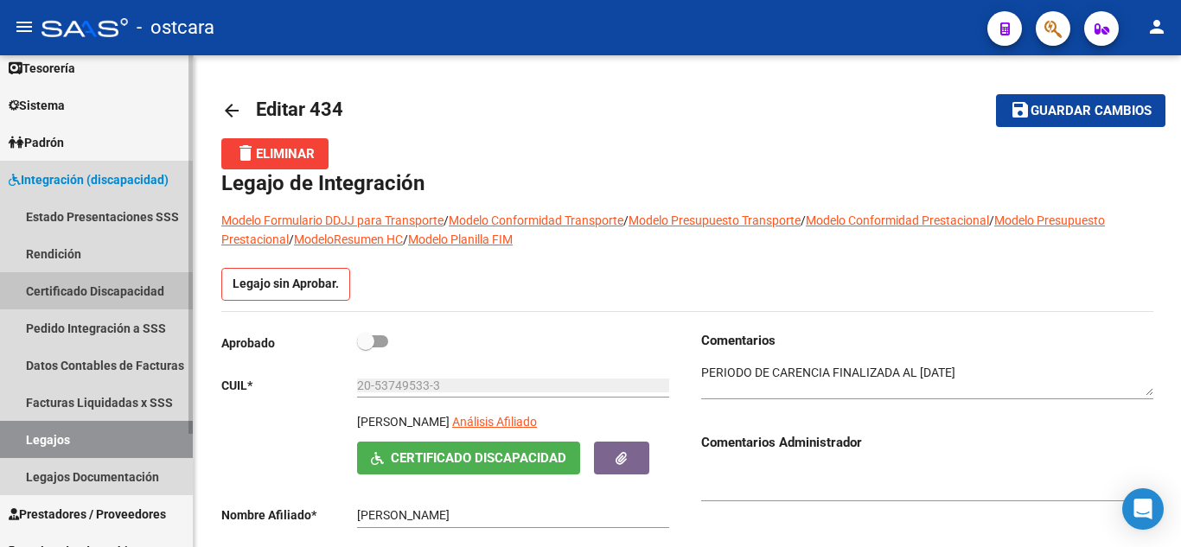
click at [83, 286] on link "Certificado Discapacidad" at bounding box center [96, 290] width 193 height 37
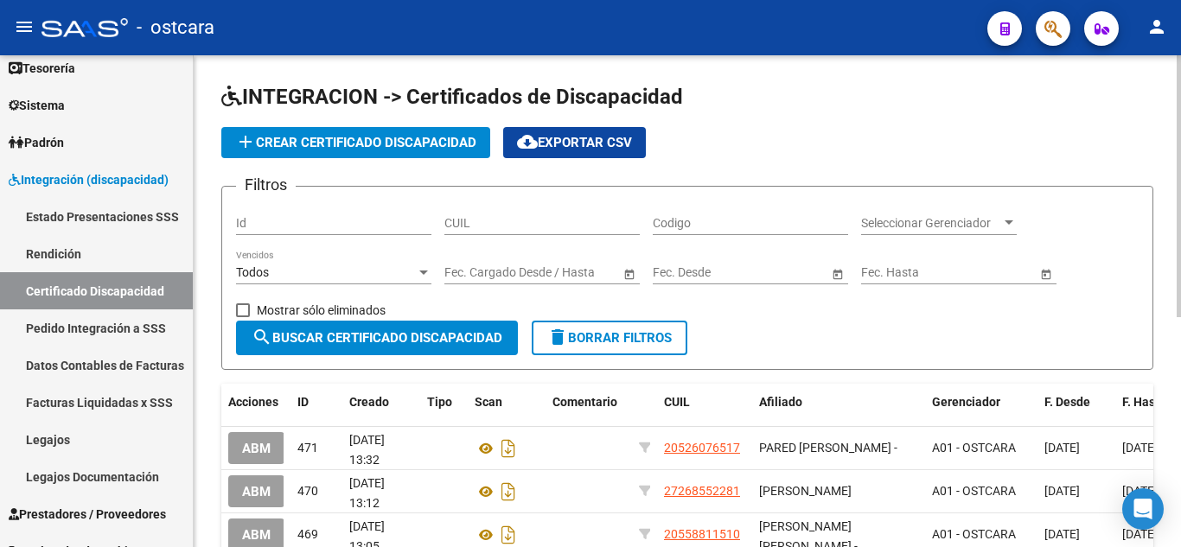
click at [499, 225] on input "CUIL" at bounding box center [541, 223] width 195 height 15
type input "20"
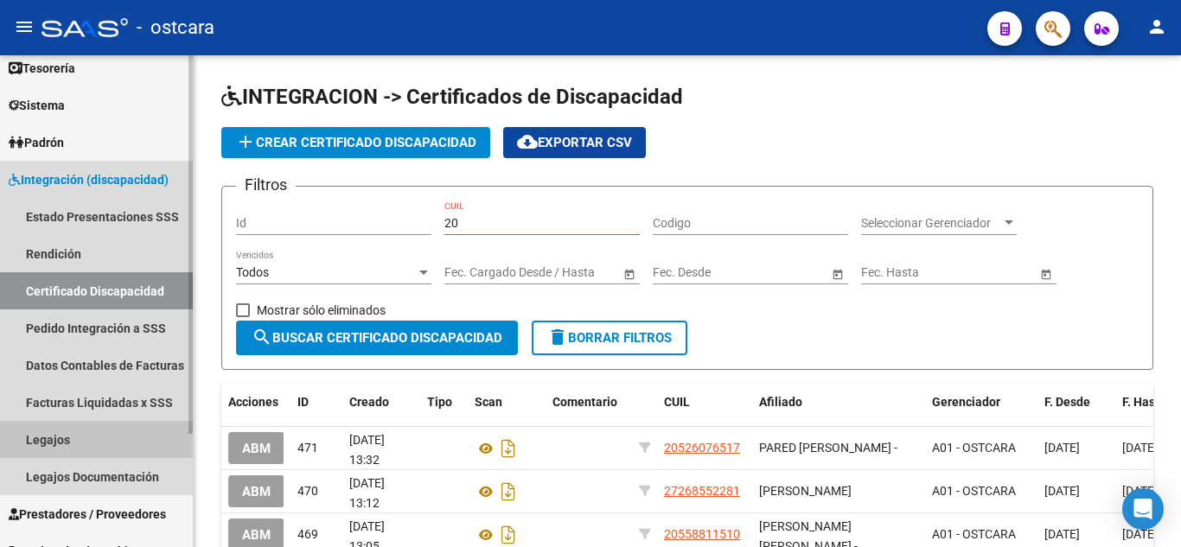
click at [74, 437] on link "Legajos" at bounding box center [96, 439] width 193 height 37
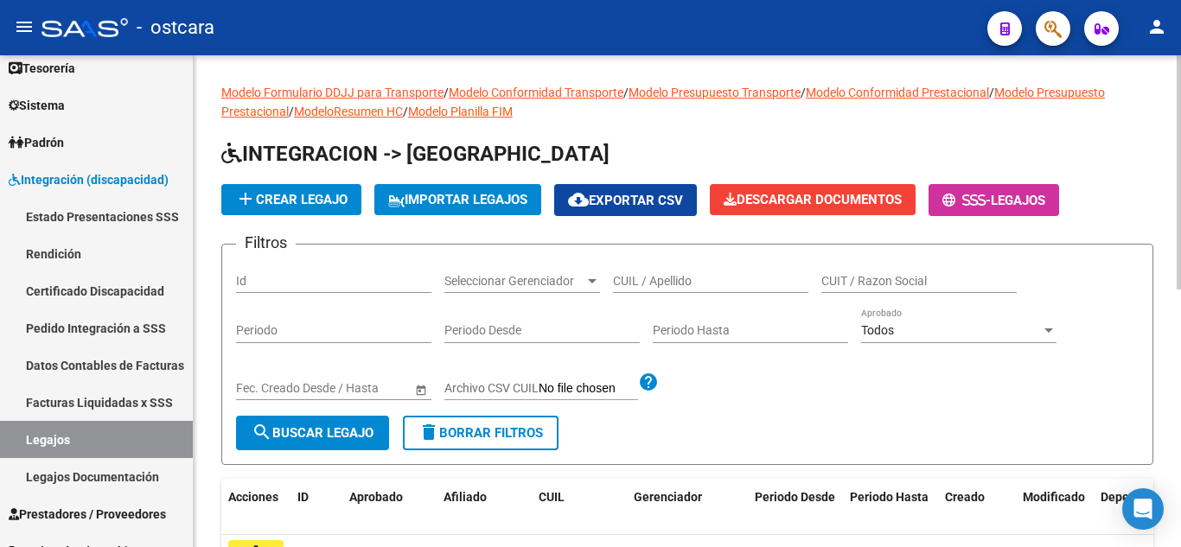
click at [648, 278] on input "CUIL / Apellido" at bounding box center [710, 281] width 195 height 15
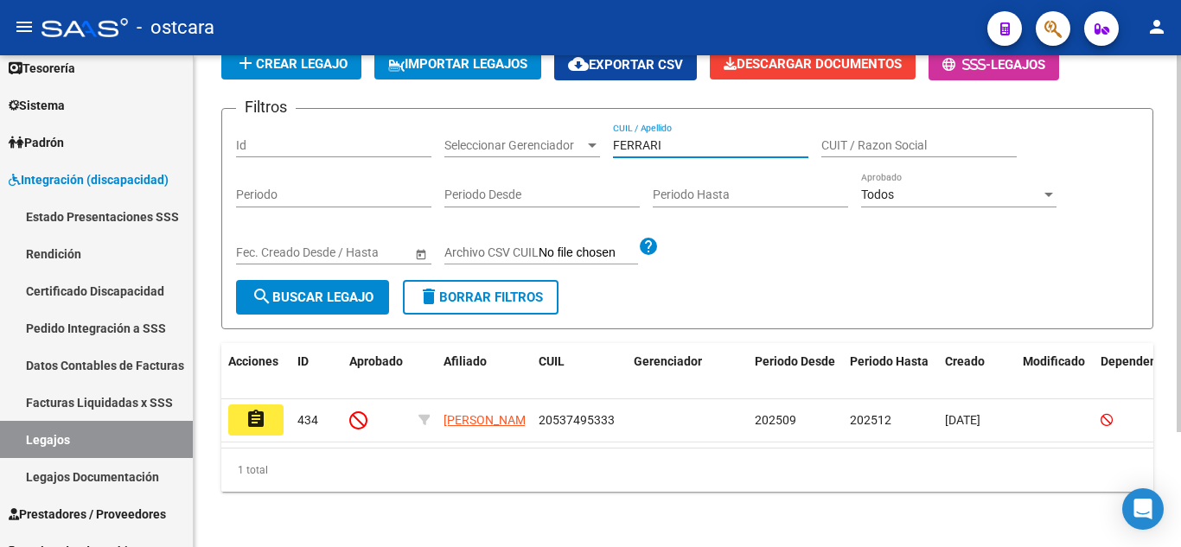
scroll to position [150, 0]
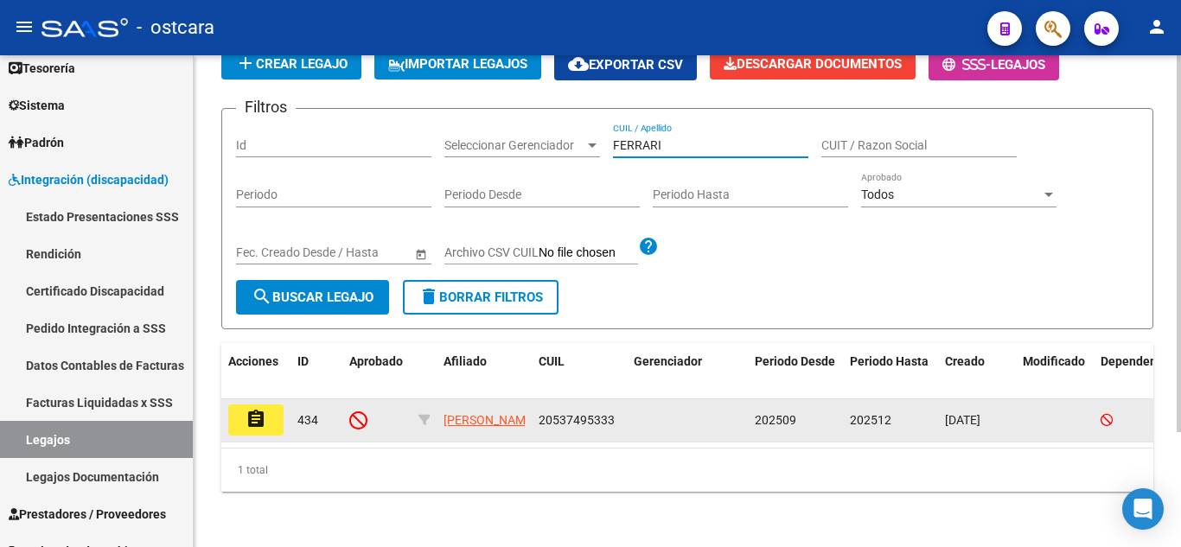
type input "FERRARI"
click at [252, 409] on mat-icon "assignment" at bounding box center [256, 419] width 21 height 21
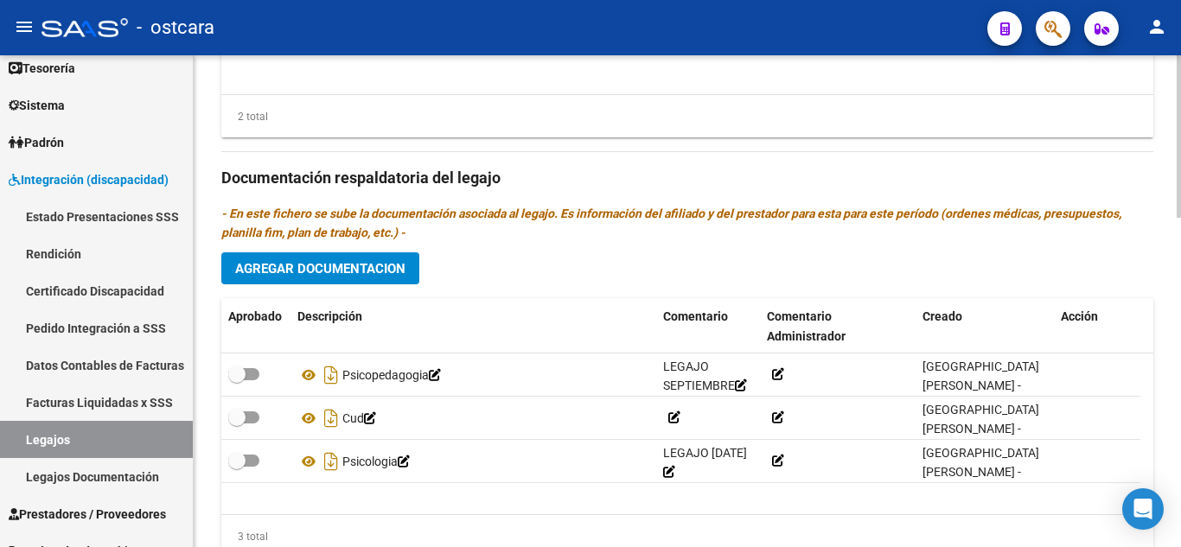
scroll to position [995, 0]
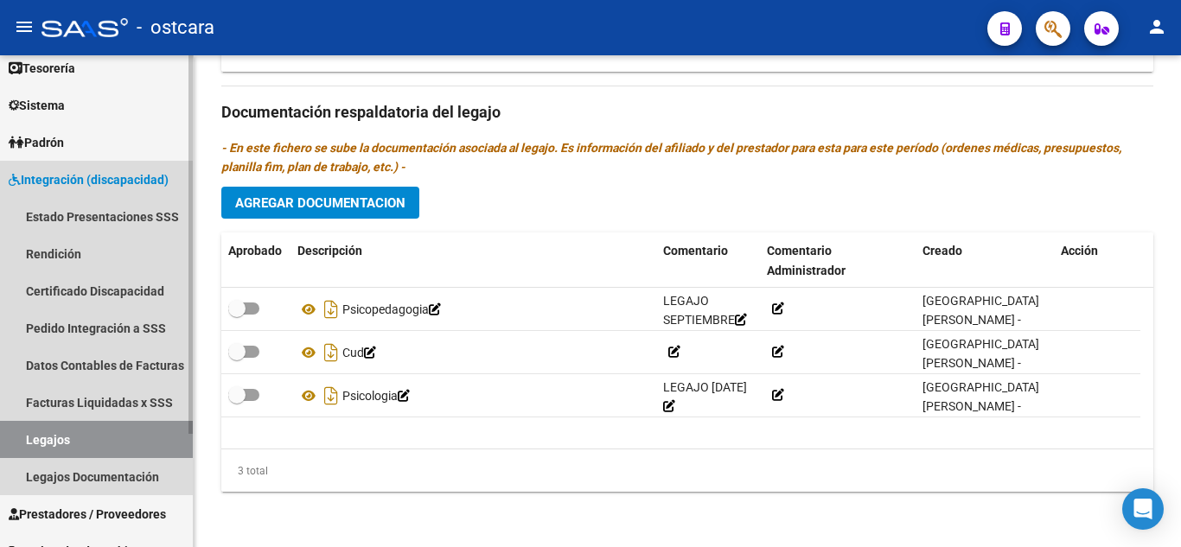
click at [63, 445] on link "Legajos" at bounding box center [96, 439] width 193 height 37
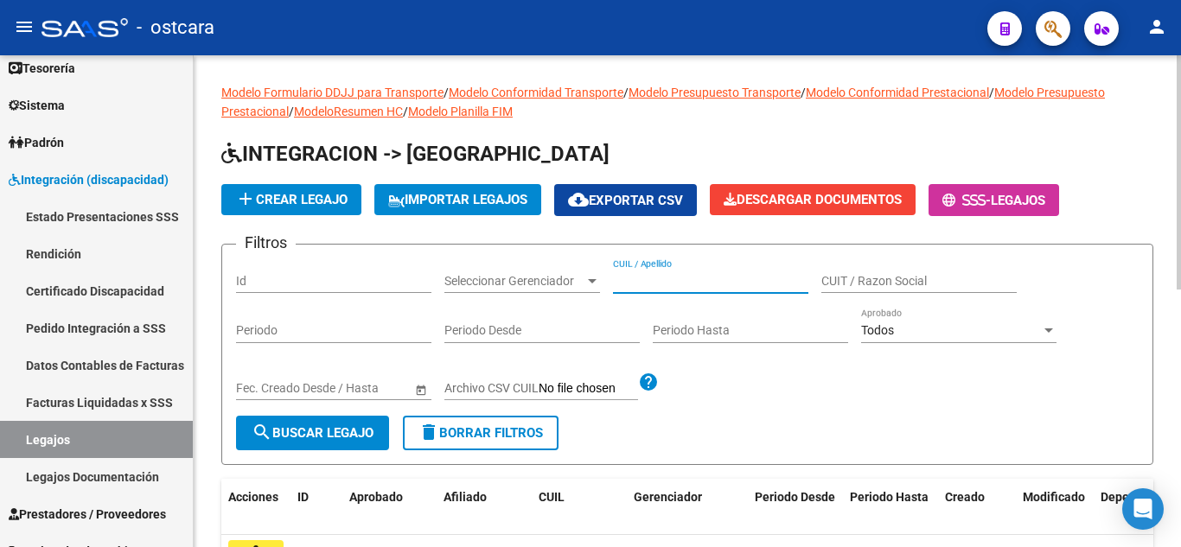
click at [669, 280] on input "CUIL / Apellido" at bounding box center [710, 281] width 195 height 15
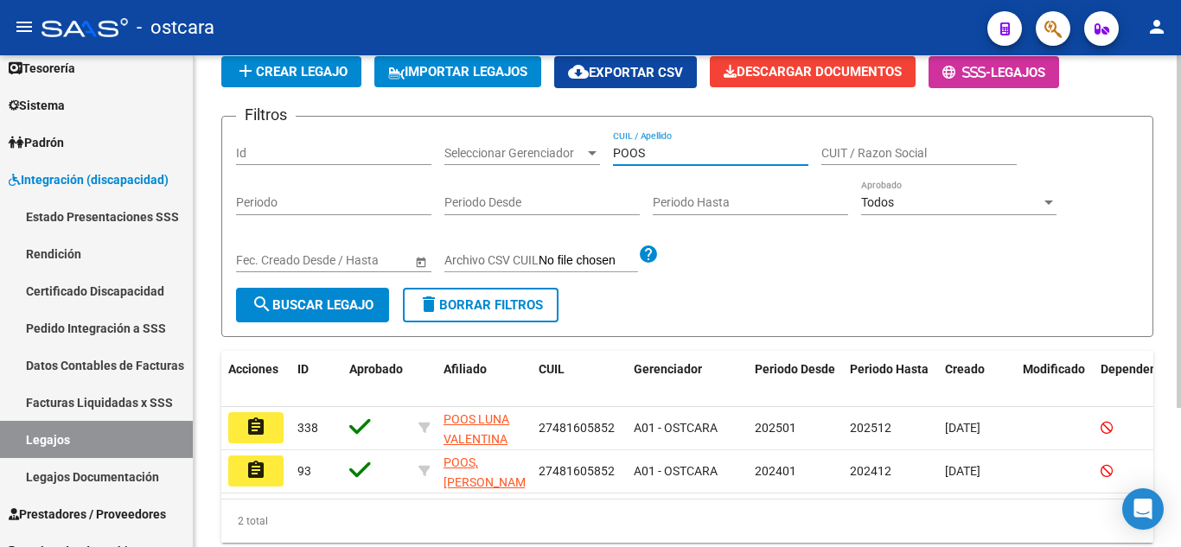
scroll to position [173, 0]
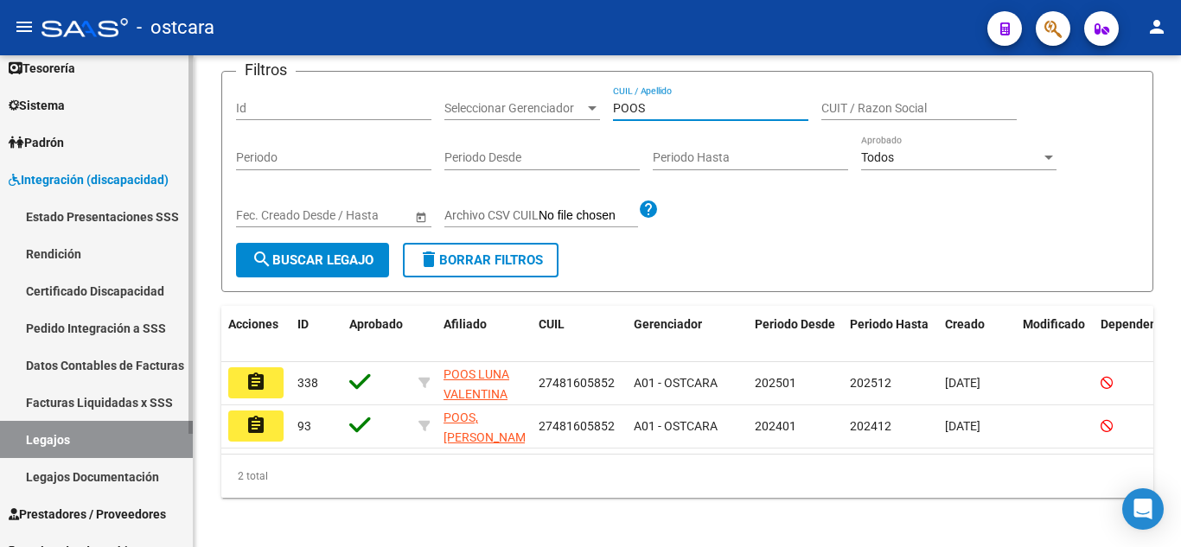
type input "POOS"
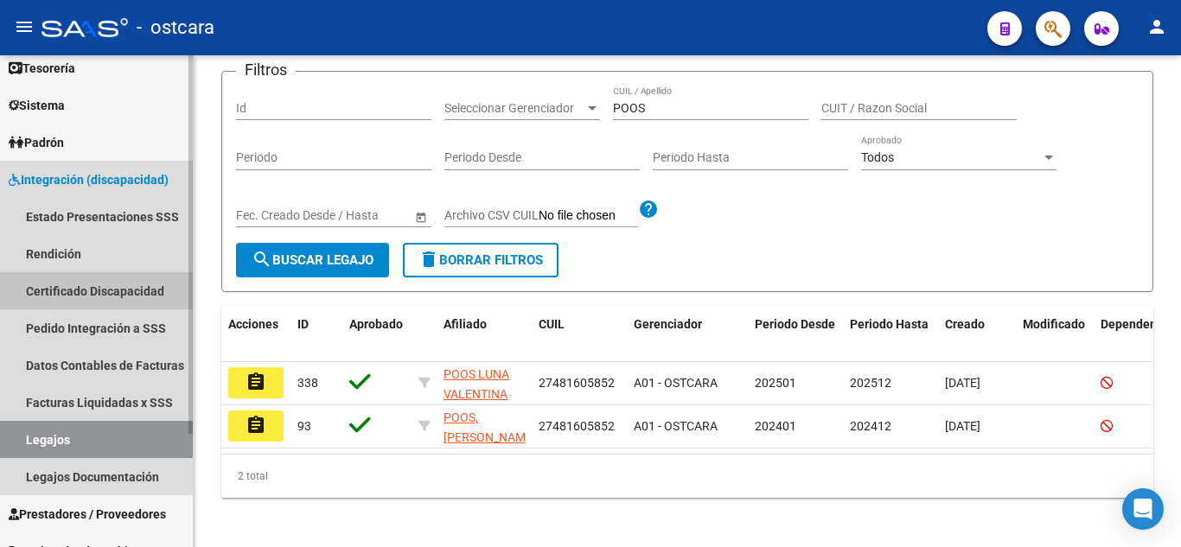
click at [90, 296] on link "Certificado Discapacidad" at bounding box center [96, 290] width 193 height 37
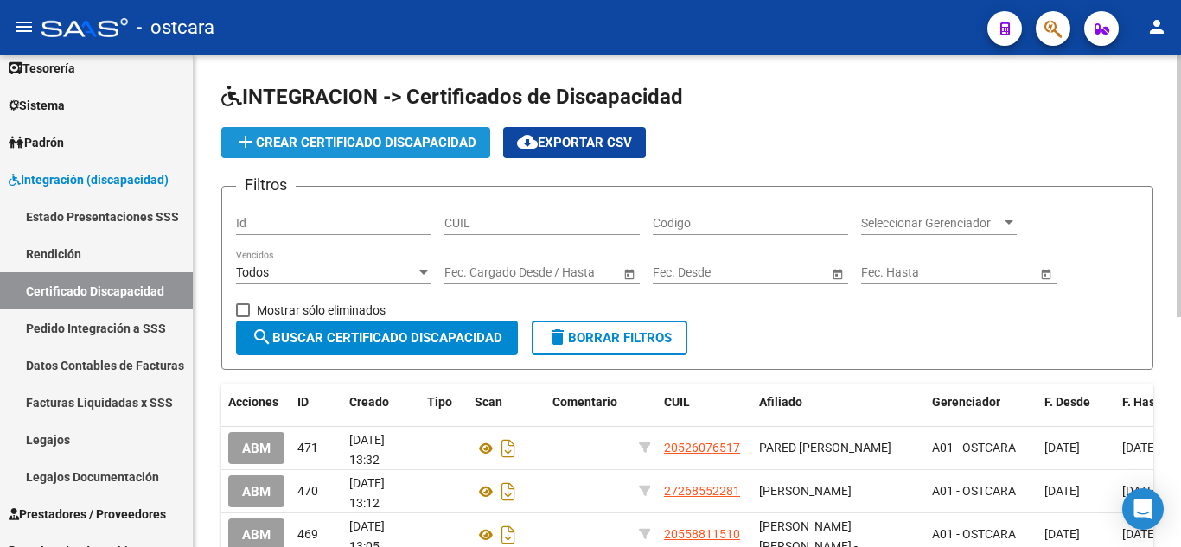
click at [359, 137] on span "add Crear Certificado Discapacidad" at bounding box center [355, 143] width 241 height 16
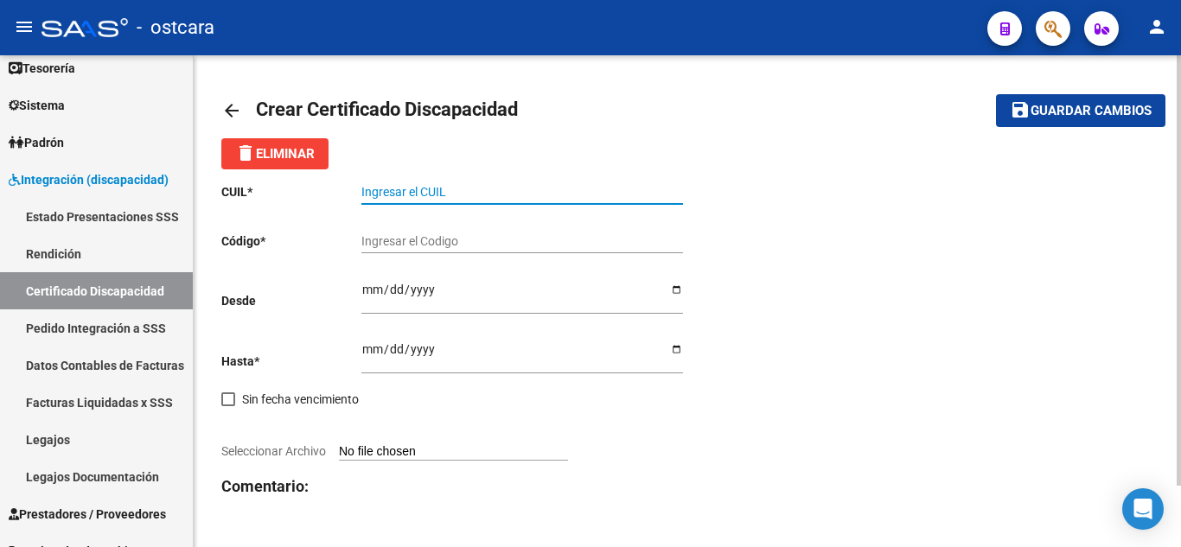
click at [436, 195] on input "Ingresar el CUIL" at bounding box center [522, 192] width 322 height 15
type input "20-70570059-2"
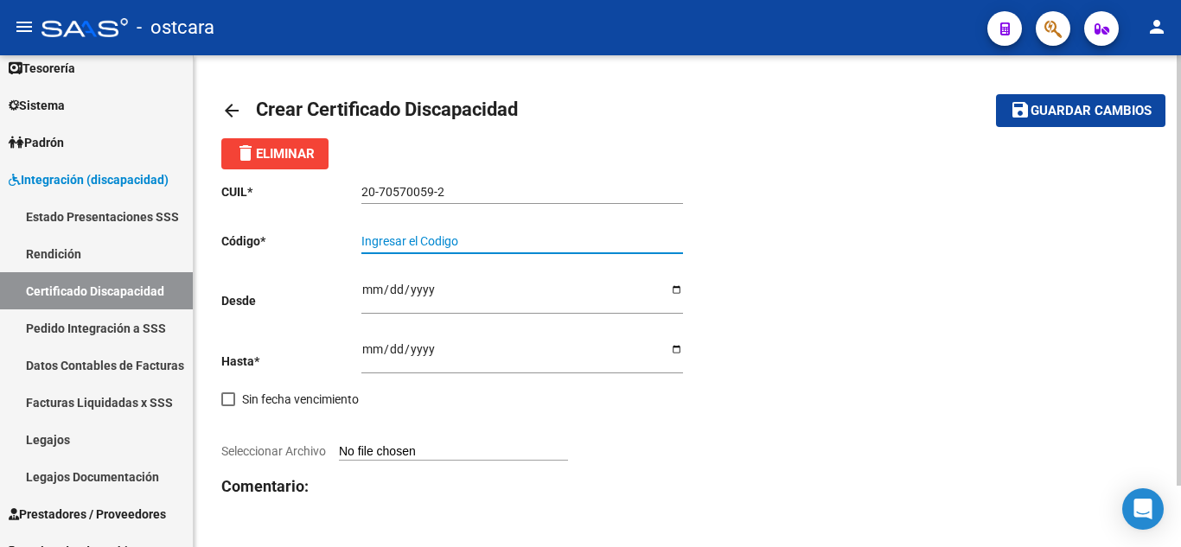
click at [437, 239] on input "Ingresar el Codigo" at bounding box center [522, 241] width 322 height 15
type input "ARG02000705700592025080420300804ENT434"
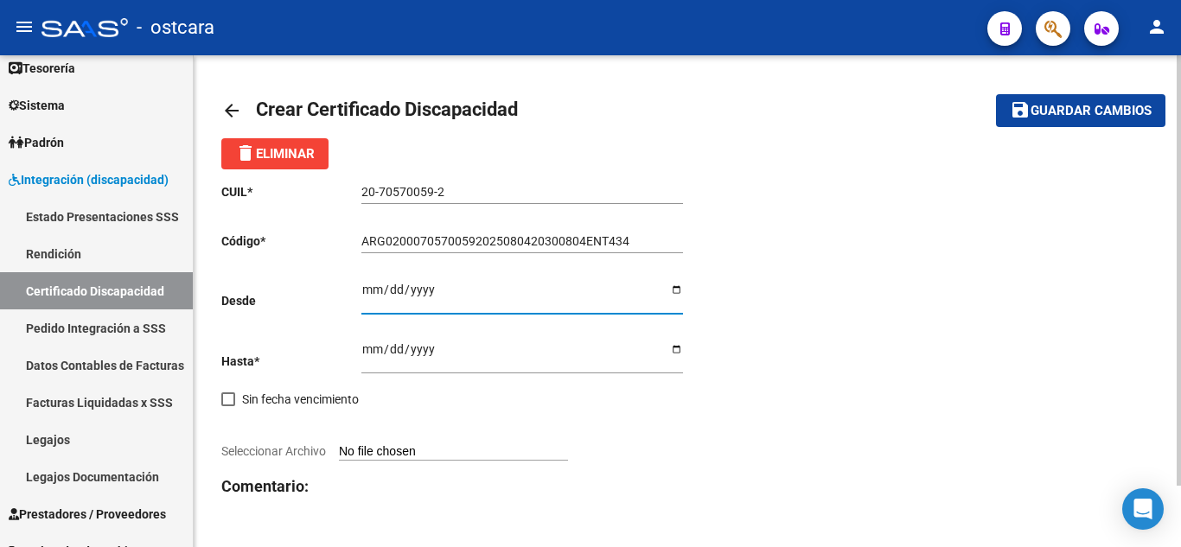
click at [373, 287] on input "Ingresar fec. Desde" at bounding box center [522, 296] width 322 height 26
type input "[DATE]"
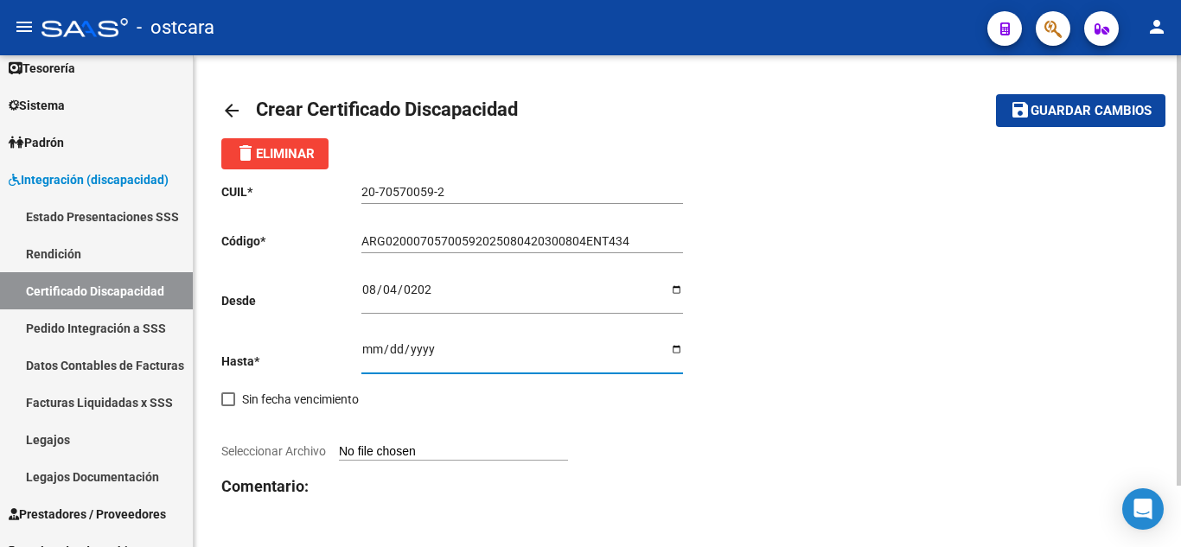
click at [371, 347] on input "Ingresar fec. Hasta" at bounding box center [522, 355] width 322 height 26
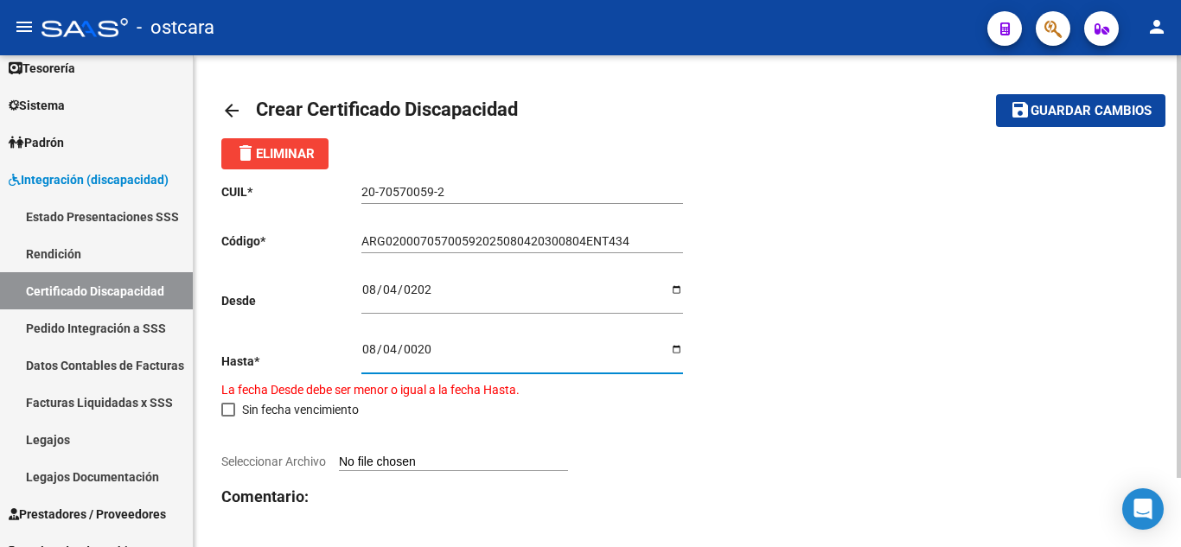
type input "0202-08-04"
type input "0030-08-04"
click at [609, 419] on div "CUIL * 20-70570059-2 Ingresar el CUIL Código * ARG02000705700592025080420300804…" at bounding box center [454, 378] width 466 height 418
click at [411, 348] on input "0030-08-04" at bounding box center [522, 355] width 322 height 26
type input "[DATE]"
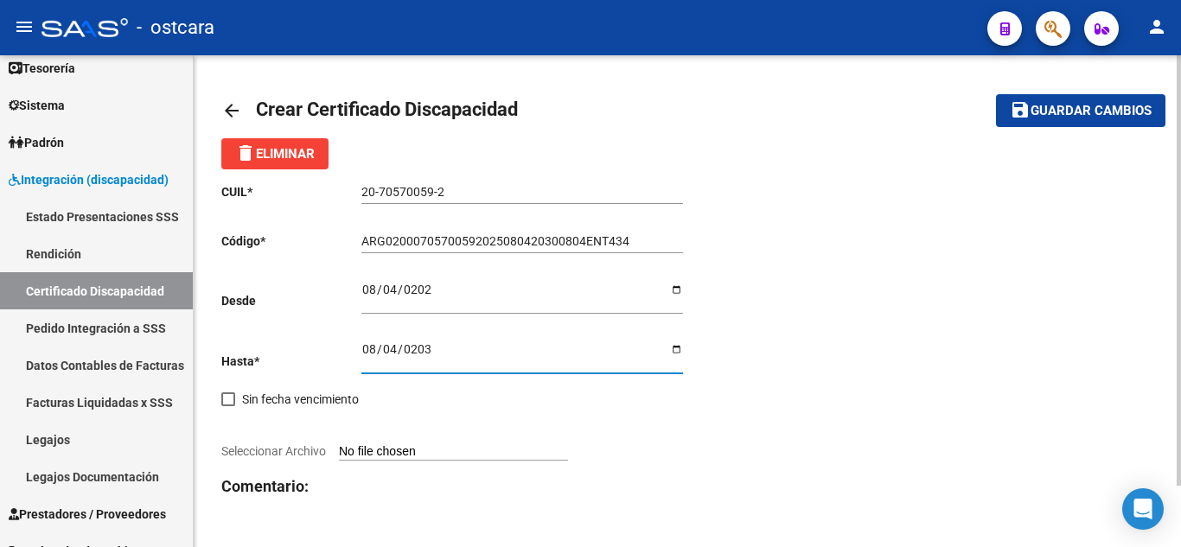
click at [444, 450] on input "Seleccionar Archivo" at bounding box center [453, 452] width 229 height 16
type input "C:\fakepath\[PERSON_NAME].pdf"
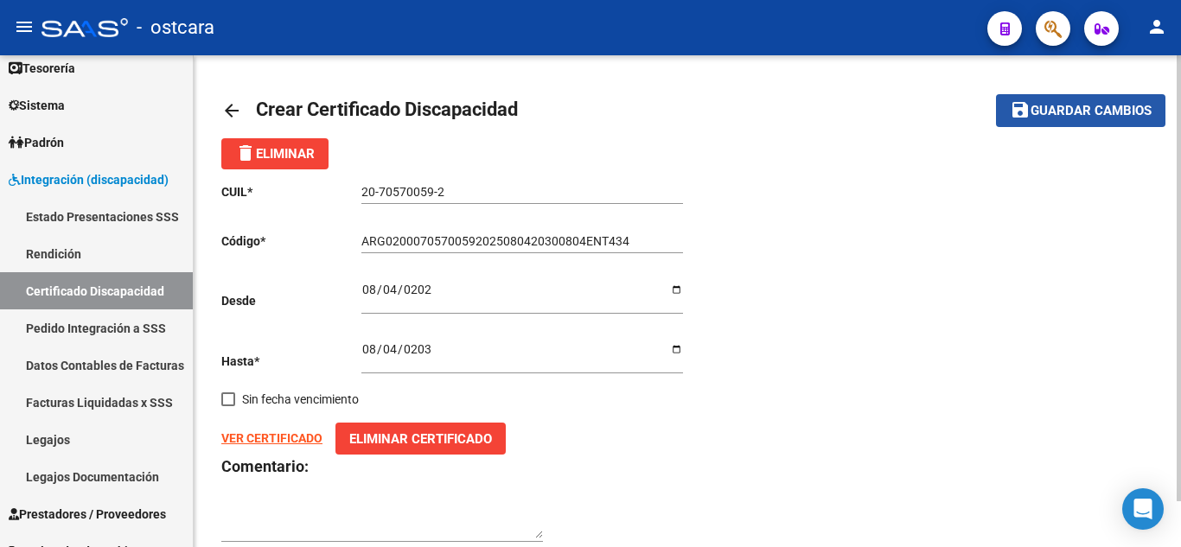
click at [1091, 110] on span "Guardar cambios" at bounding box center [1091, 112] width 121 height 16
